Goal: Task Accomplishment & Management: Manage account settings

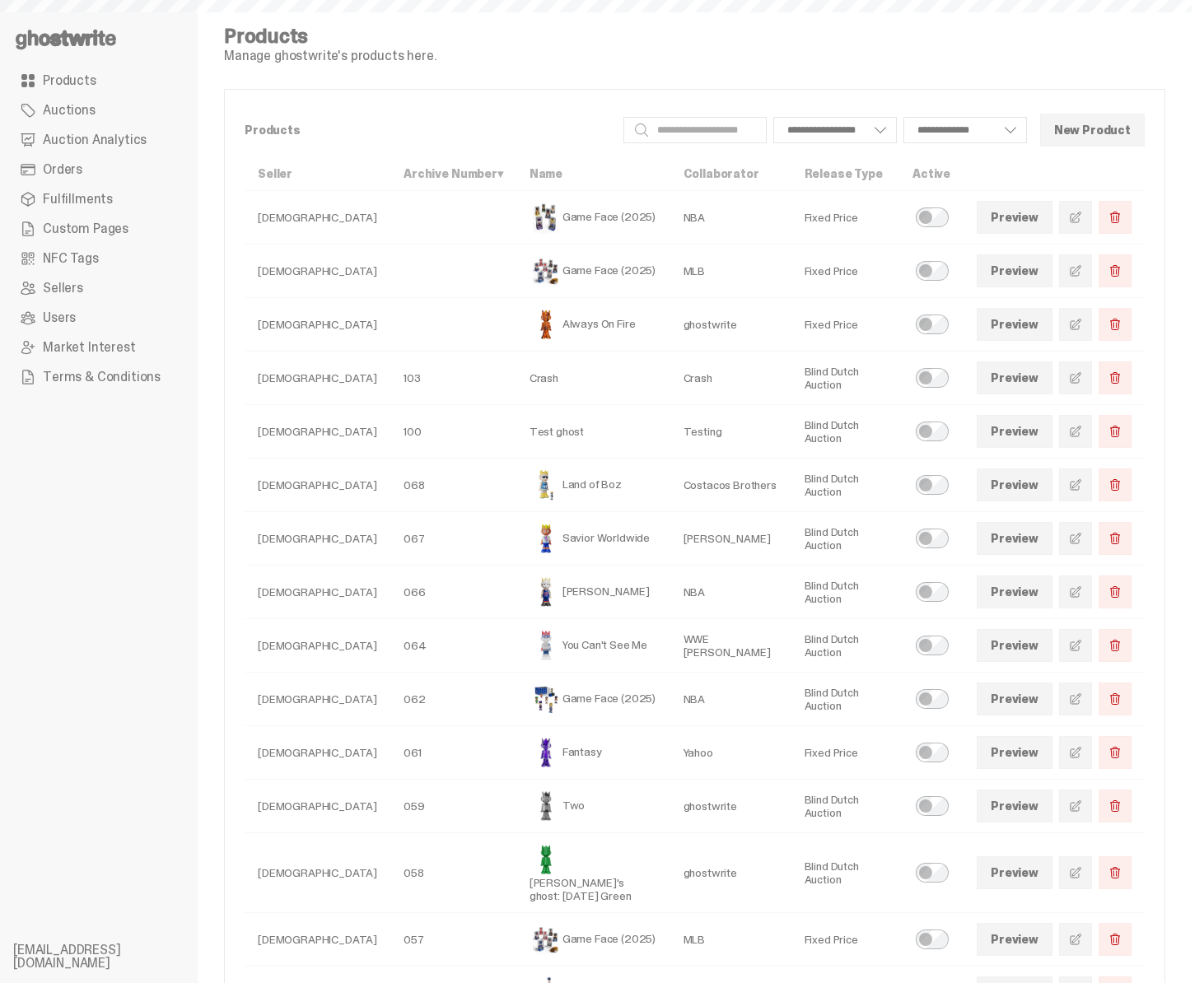
select select
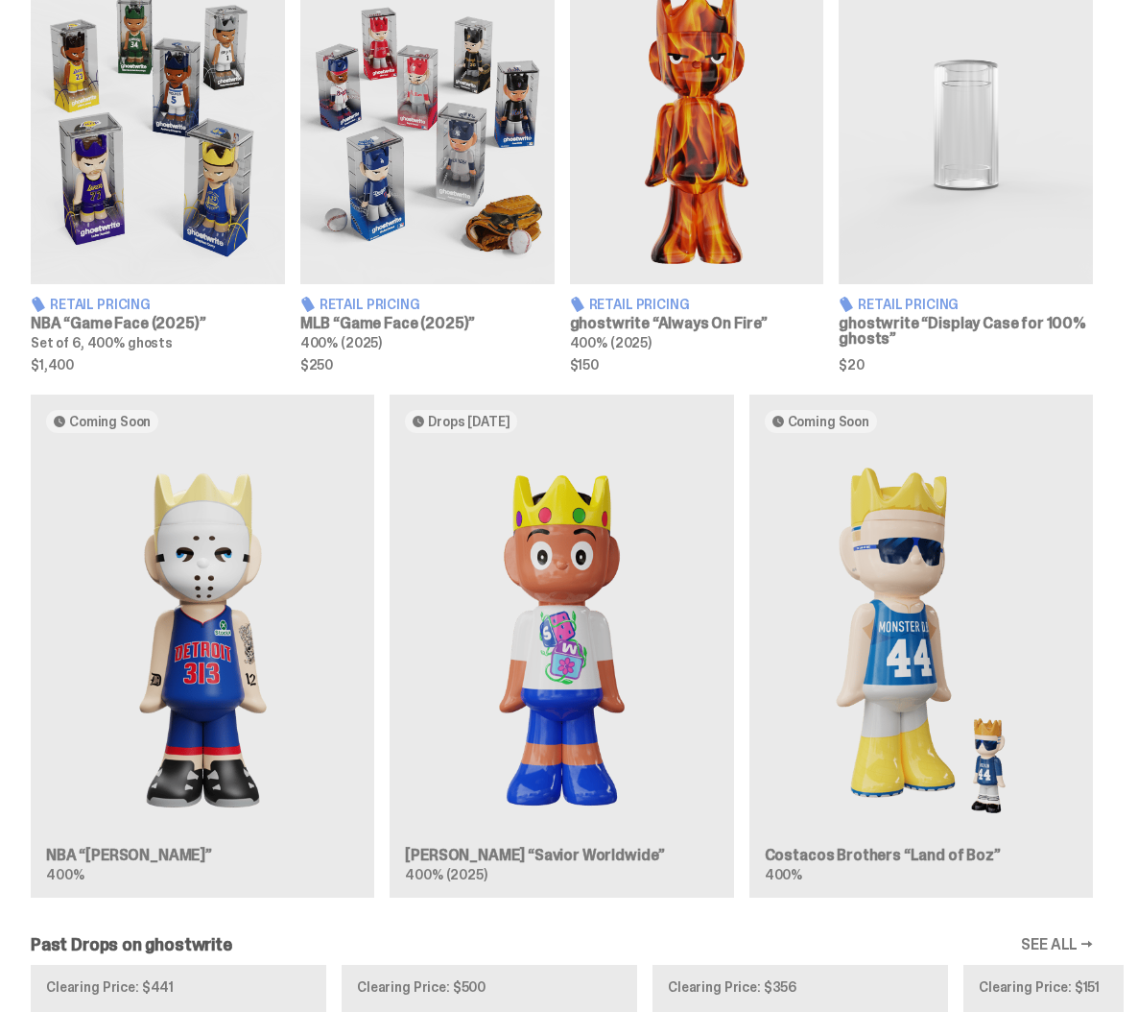
scroll to position [745, 0]
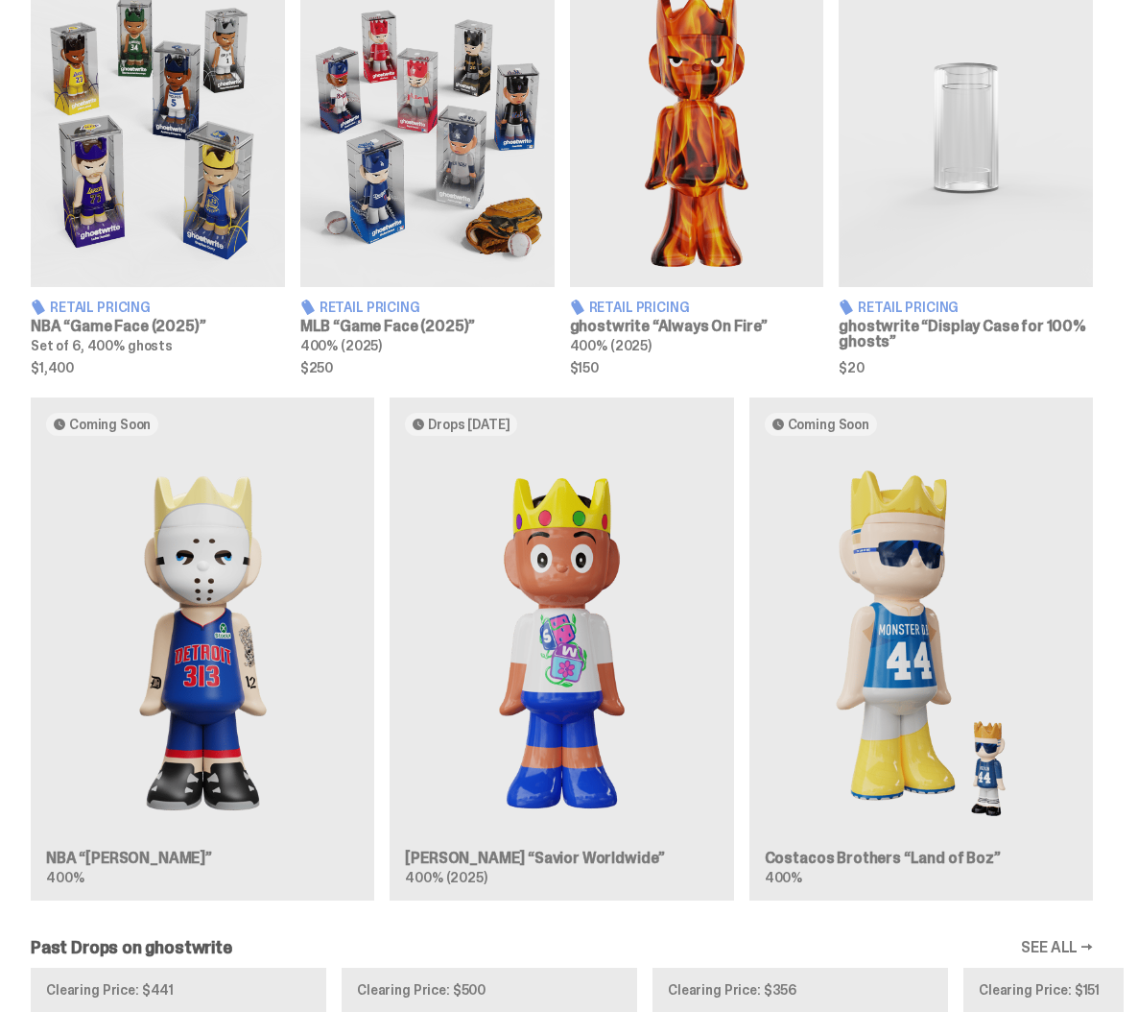
click at [235, 612] on div "Coming Soon NBA “[PERSON_NAME]” 400% Drops [DATE] [PERSON_NAME] “Savior Worldwi…" at bounding box center [562, 656] width 1124 height 518
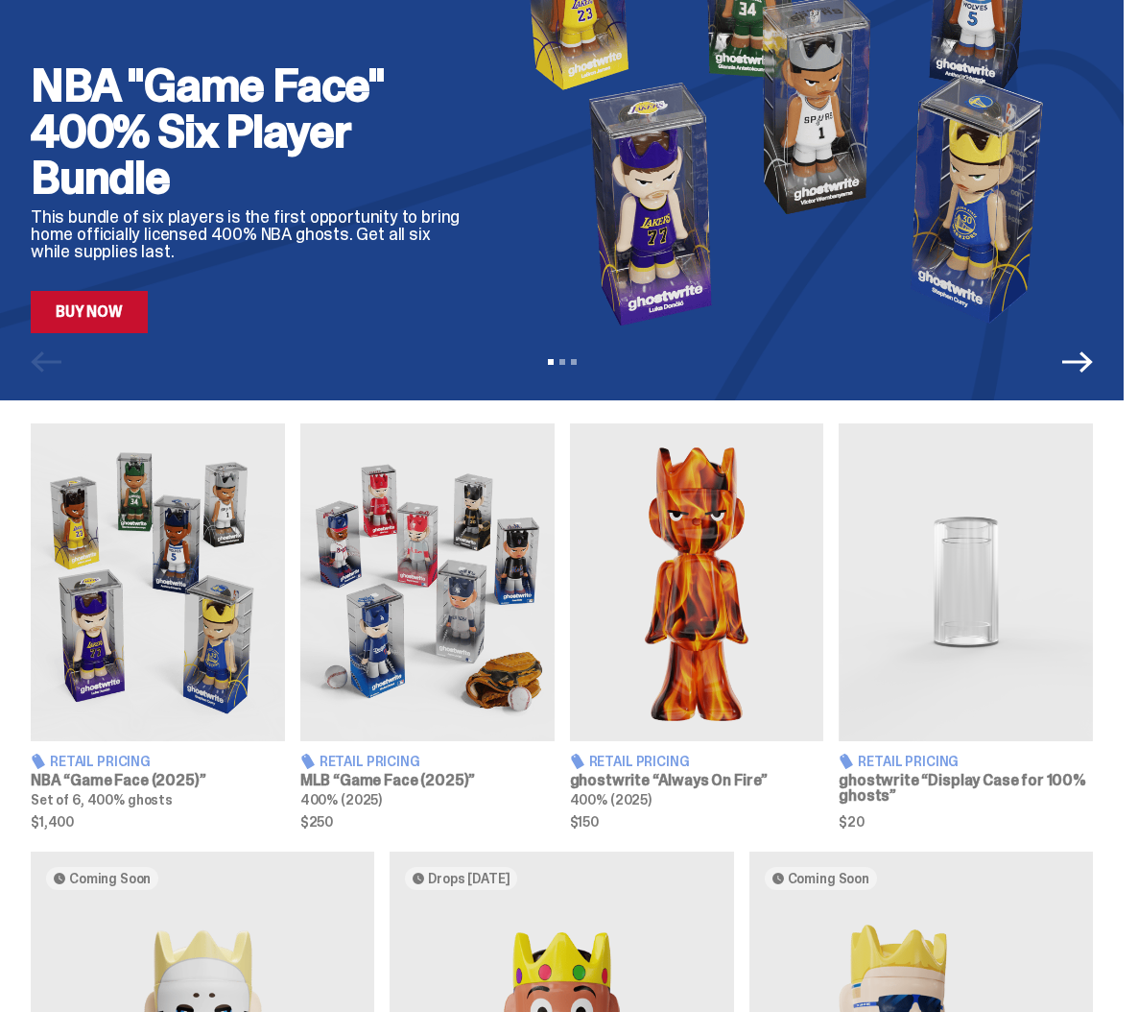
scroll to position [0, 0]
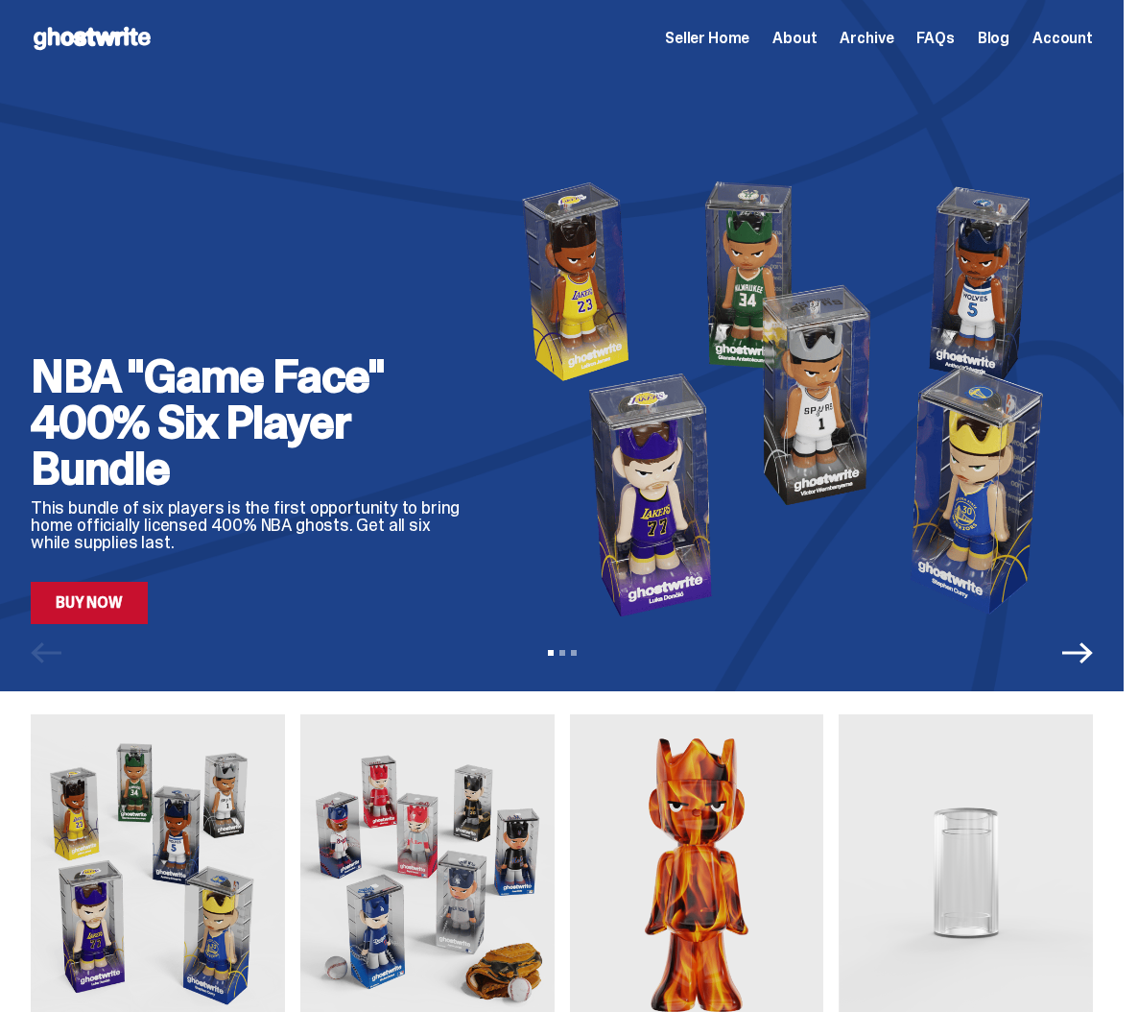
click at [737, 39] on span "Seller Home" at bounding box center [707, 38] width 84 height 15
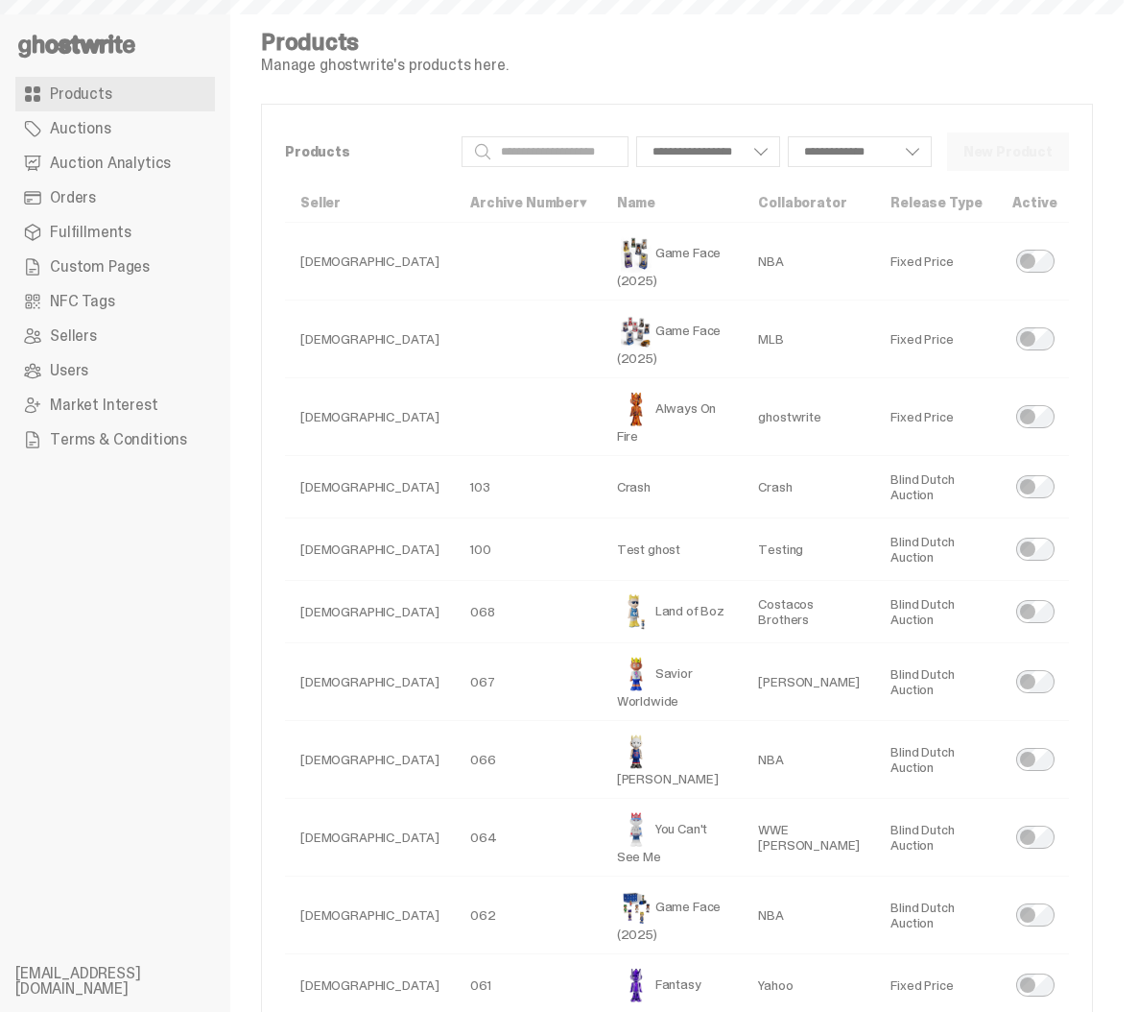
select select
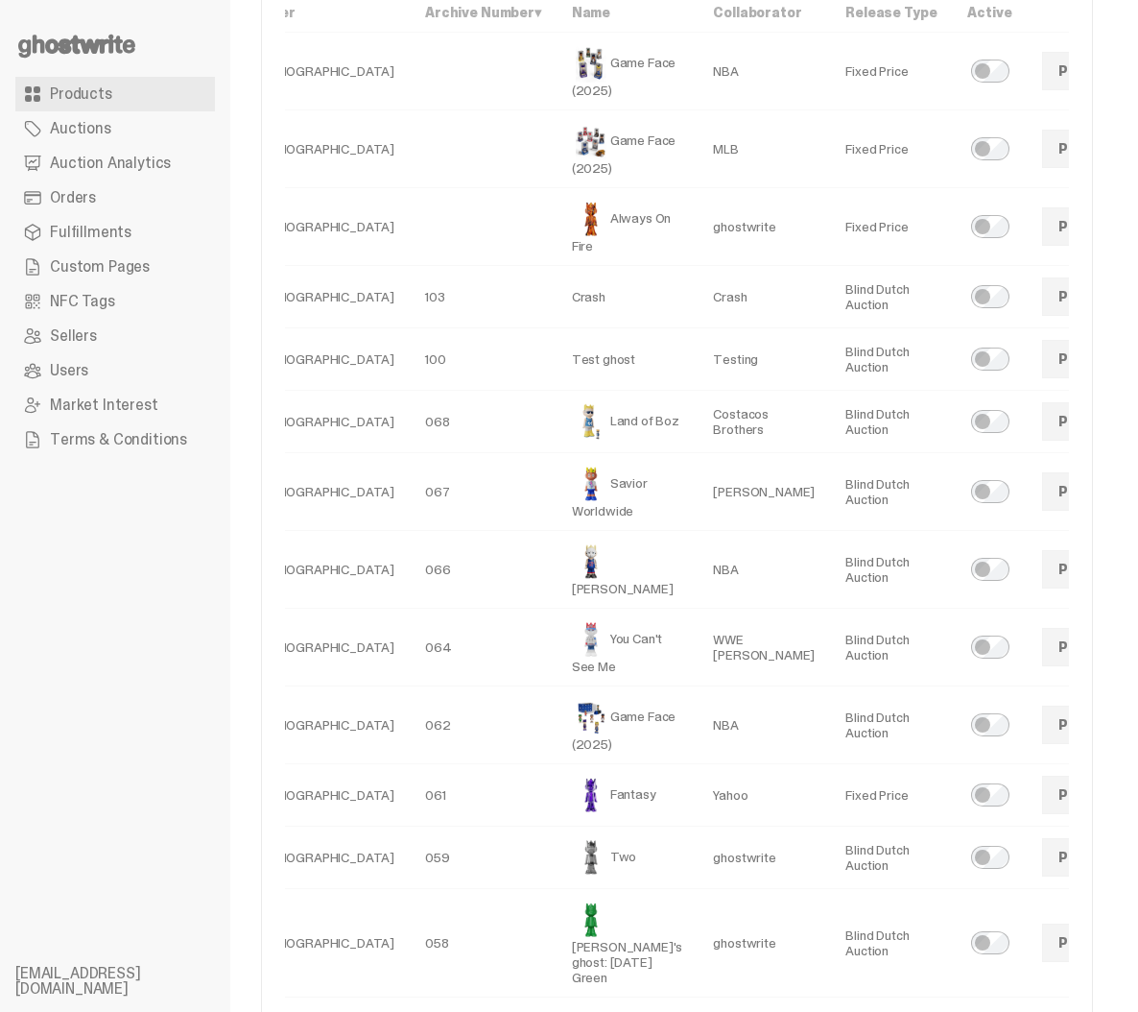
scroll to position [222, 0]
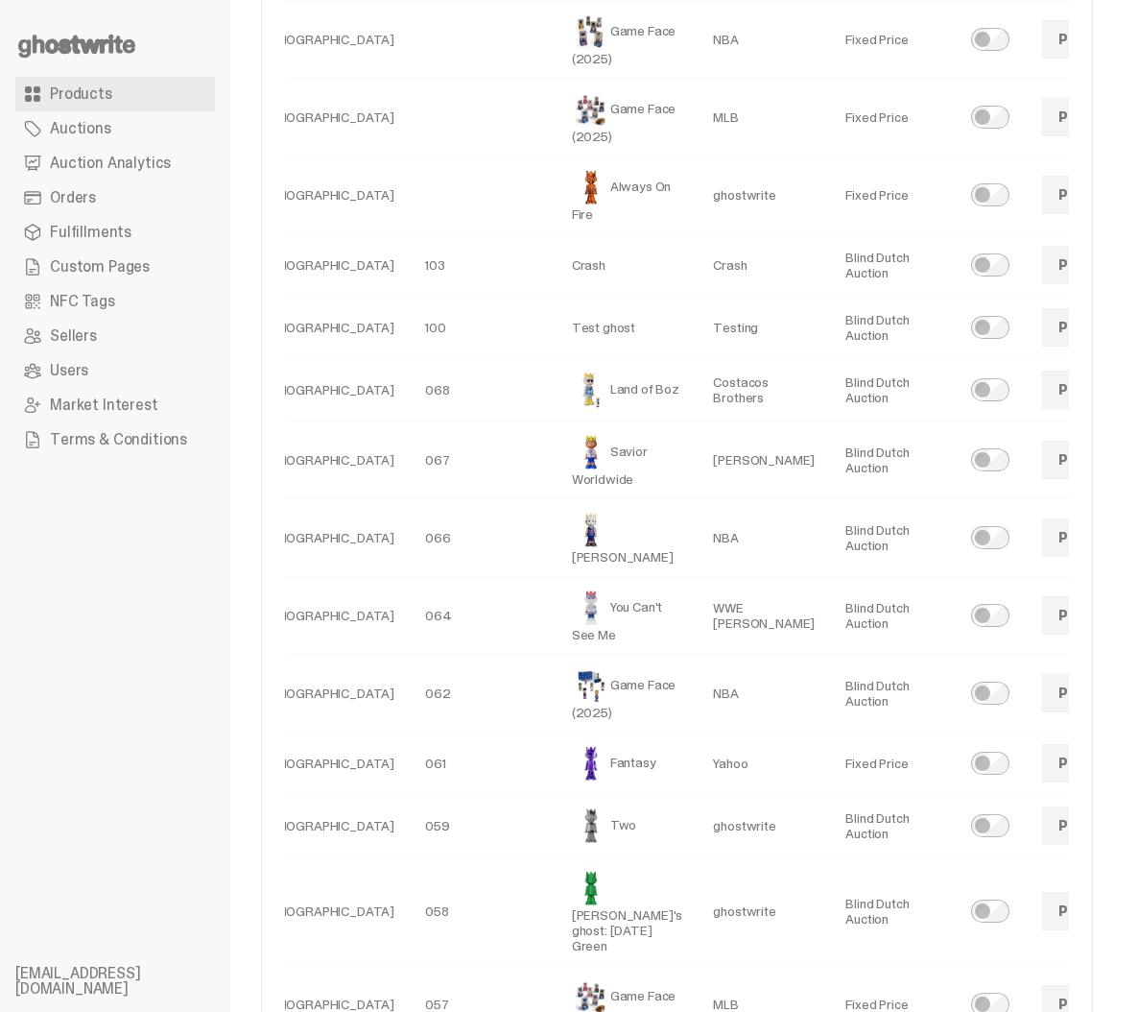
click at [1042, 557] on link "Preview" at bounding box center [1086, 537] width 88 height 38
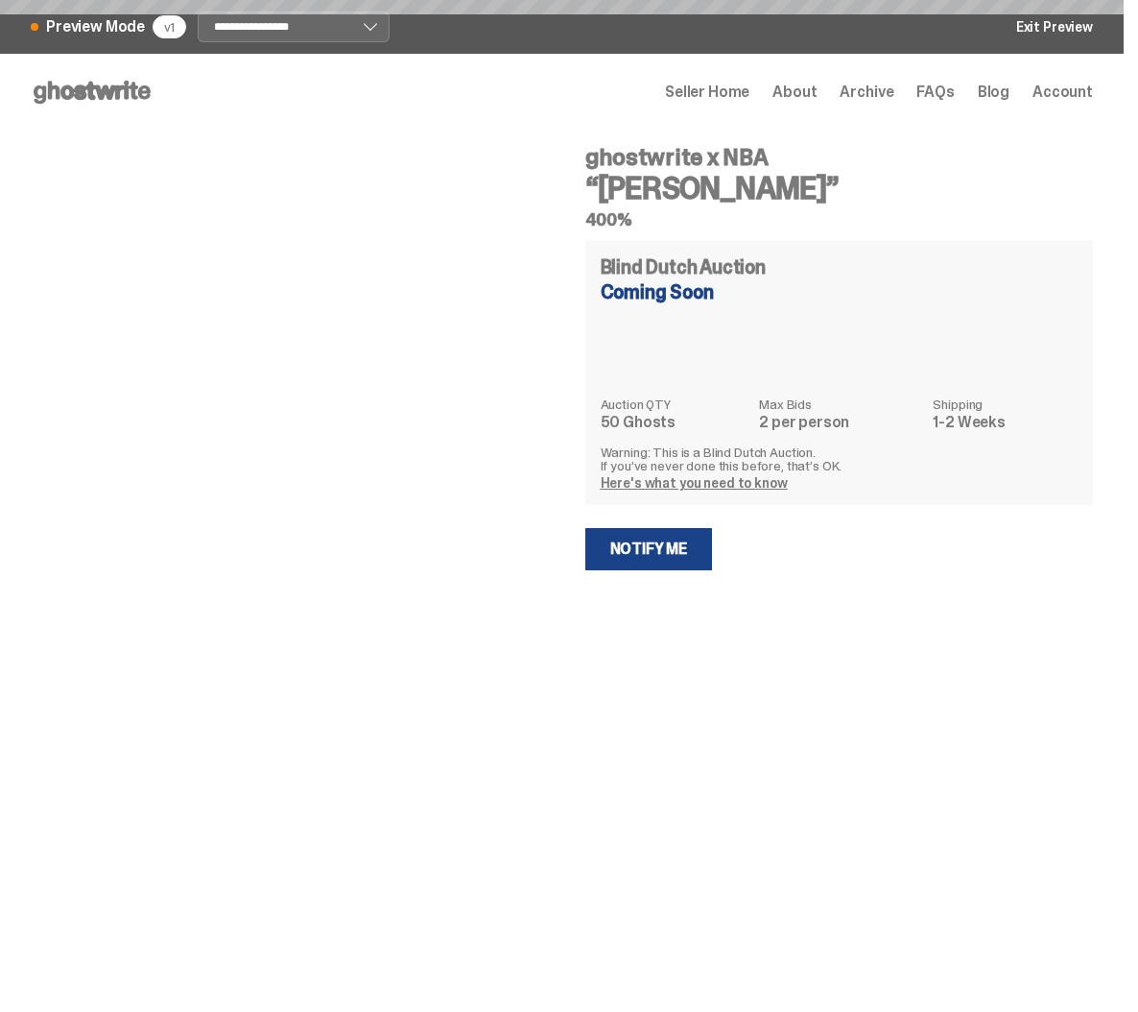
select select "********"
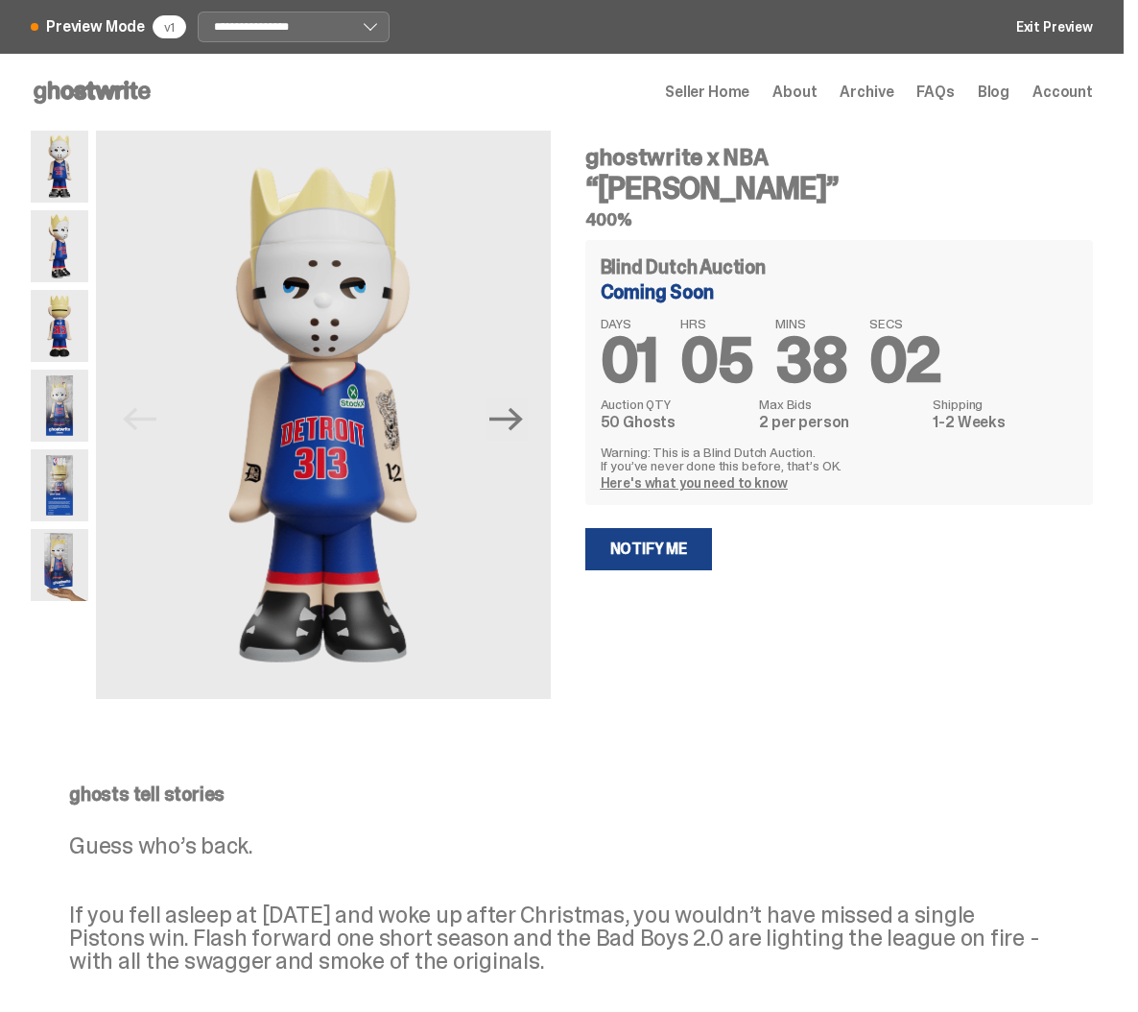
click at [84, 97] on use at bounding box center [92, 92] width 117 height 23
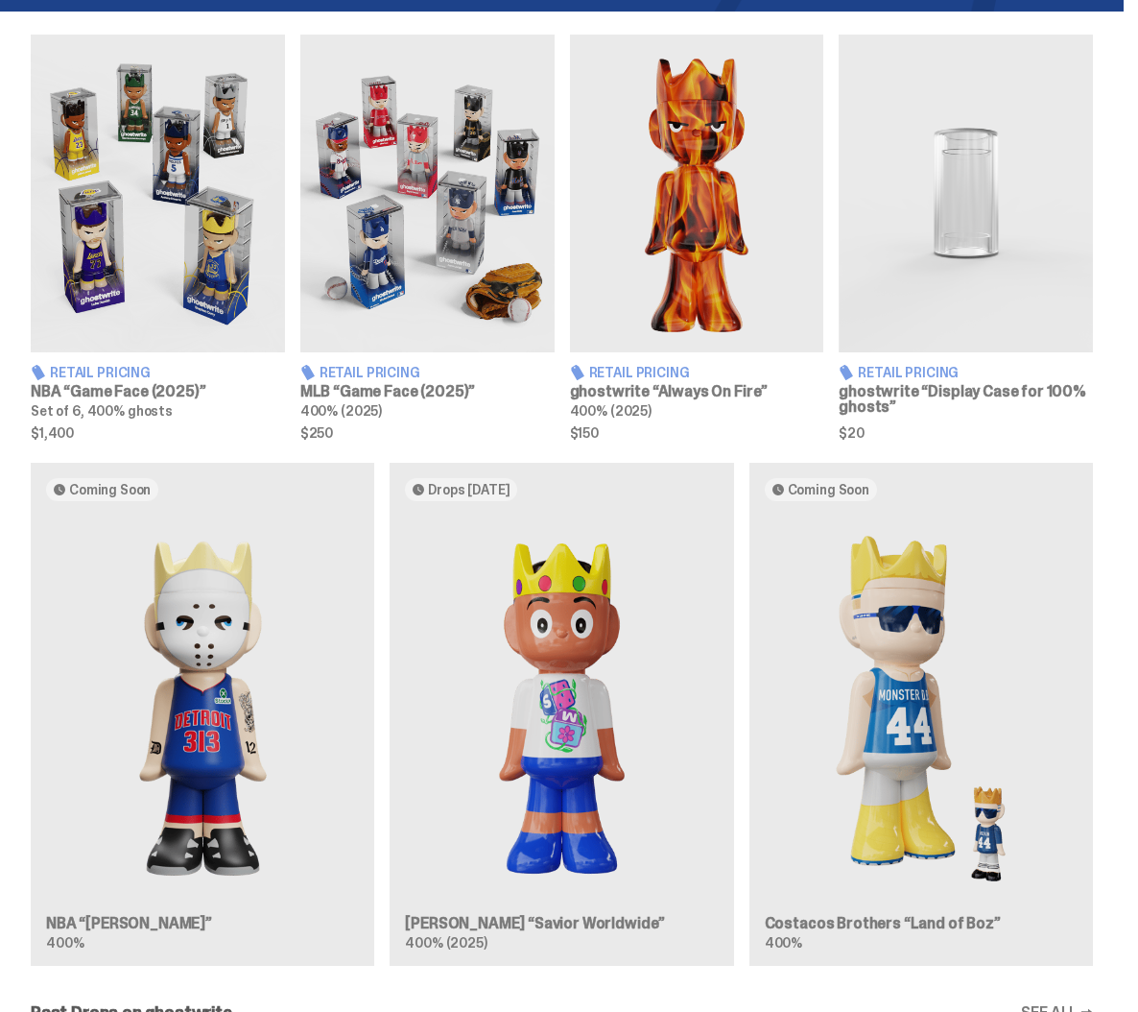
scroll to position [966, 0]
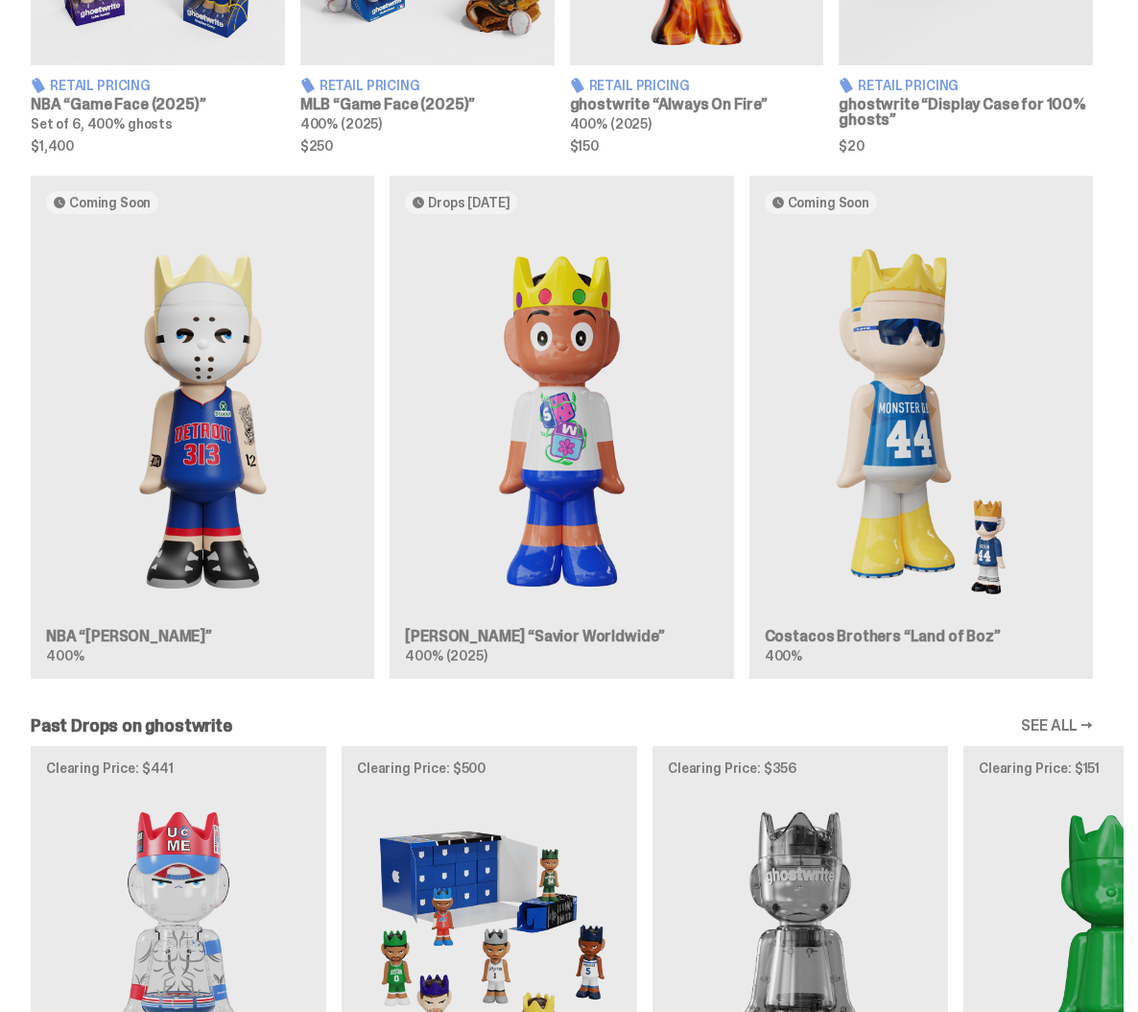
click at [612, 423] on div "Coming Soon NBA “[PERSON_NAME]” 400% Drops [DATE] [PERSON_NAME] “Savior Worldwi…" at bounding box center [562, 435] width 1124 height 518
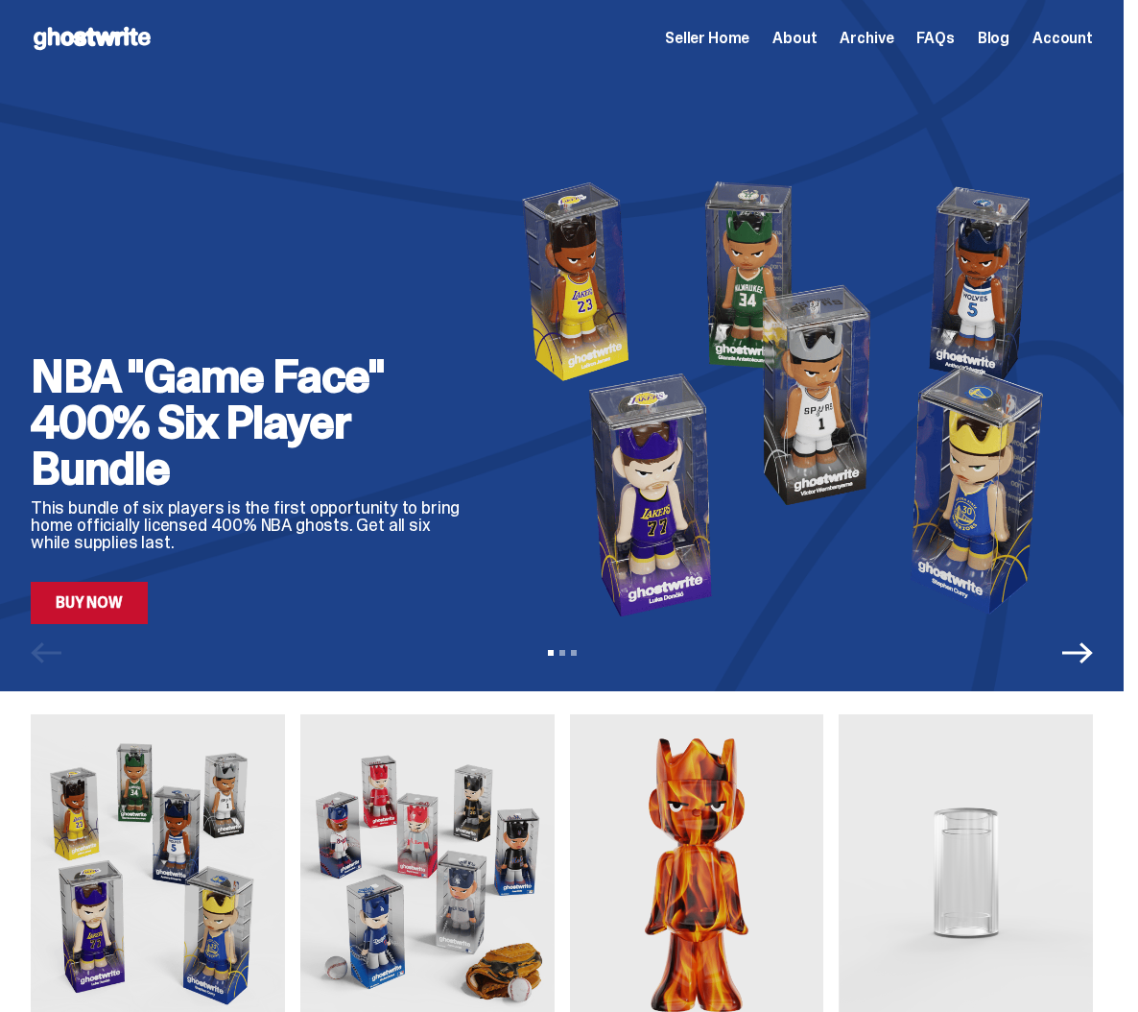
click at [732, 42] on span "Seller Home" at bounding box center [707, 38] width 84 height 15
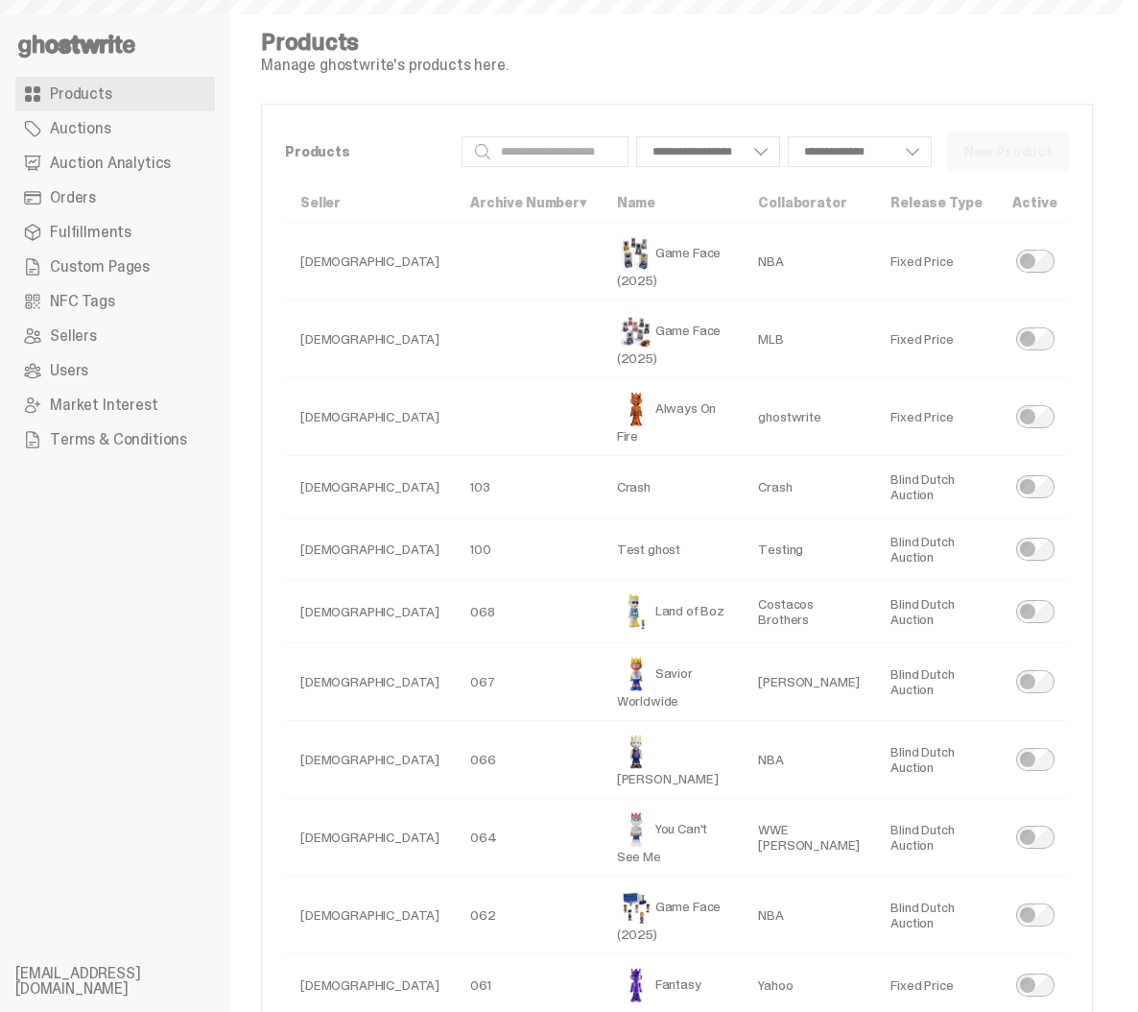
select select
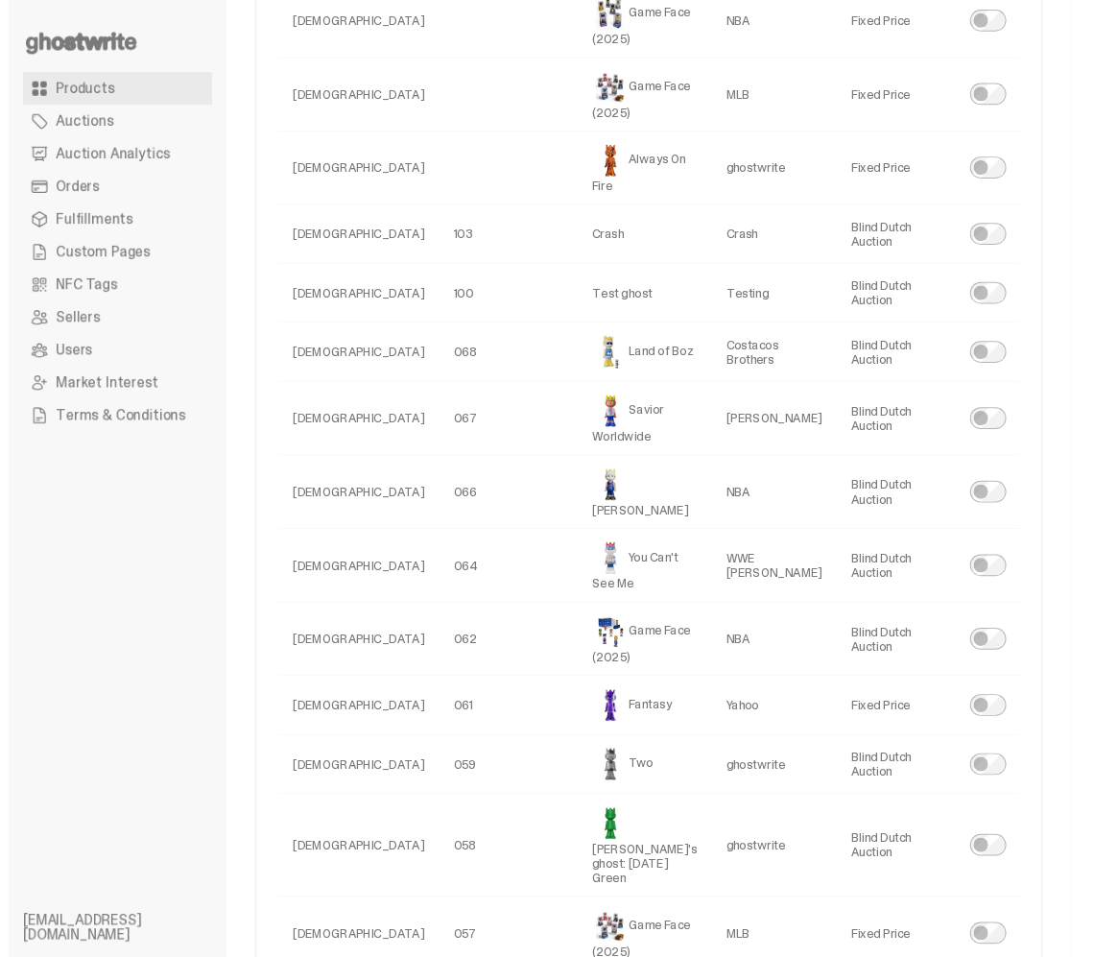
scroll to position [247, 0]
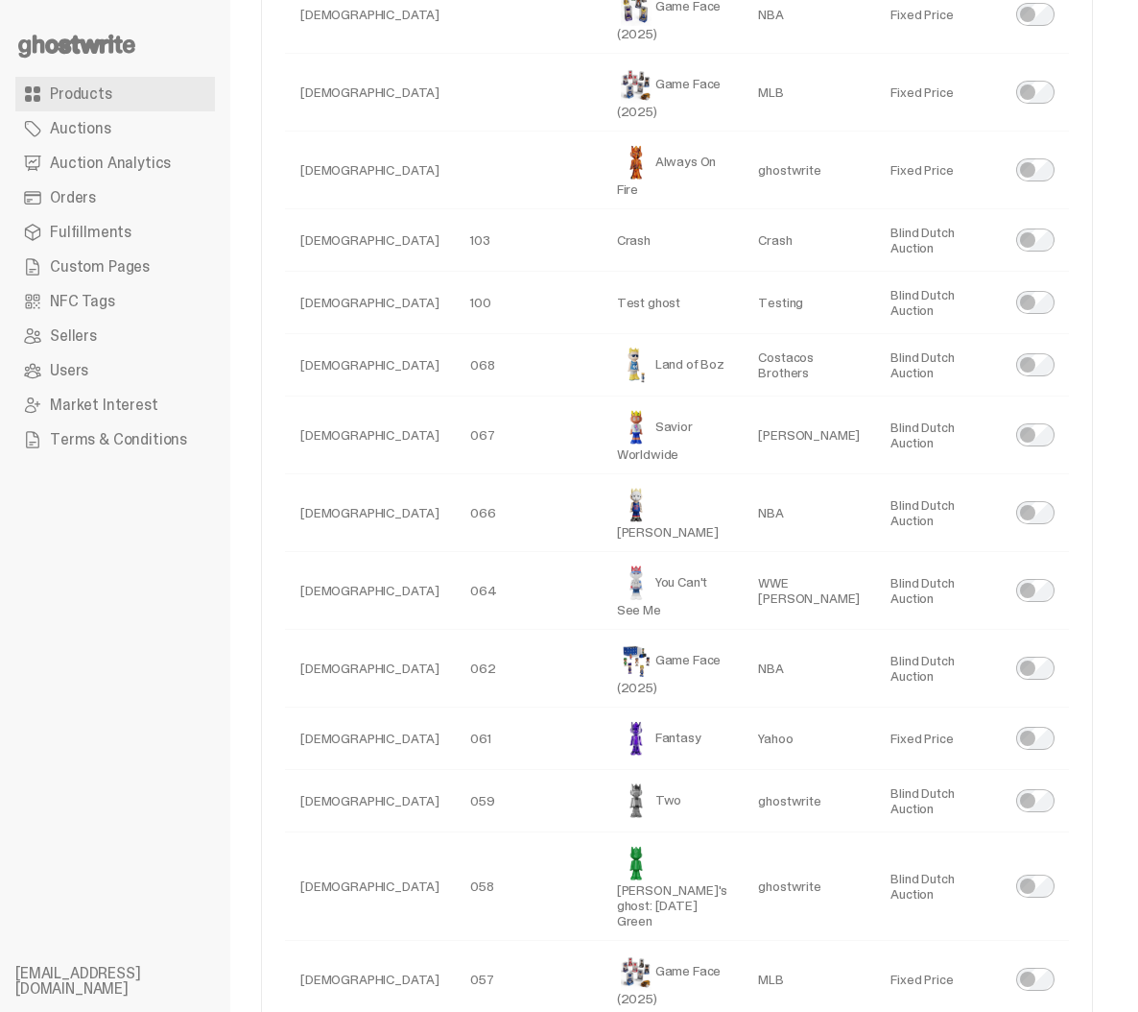
click at [1087, 454] on link "Preview" at bounding box center [1131, 435] width 88 height 38
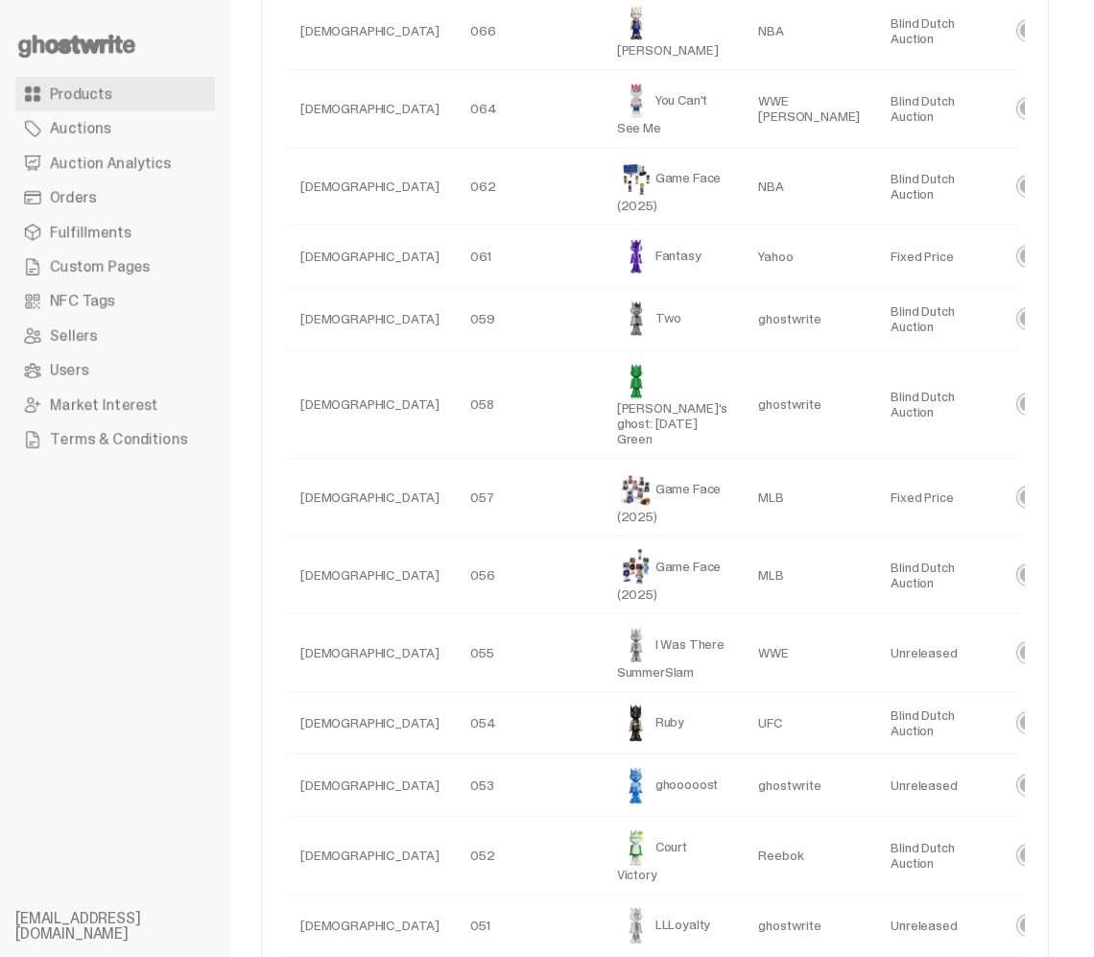
scroll to position [0, 0]
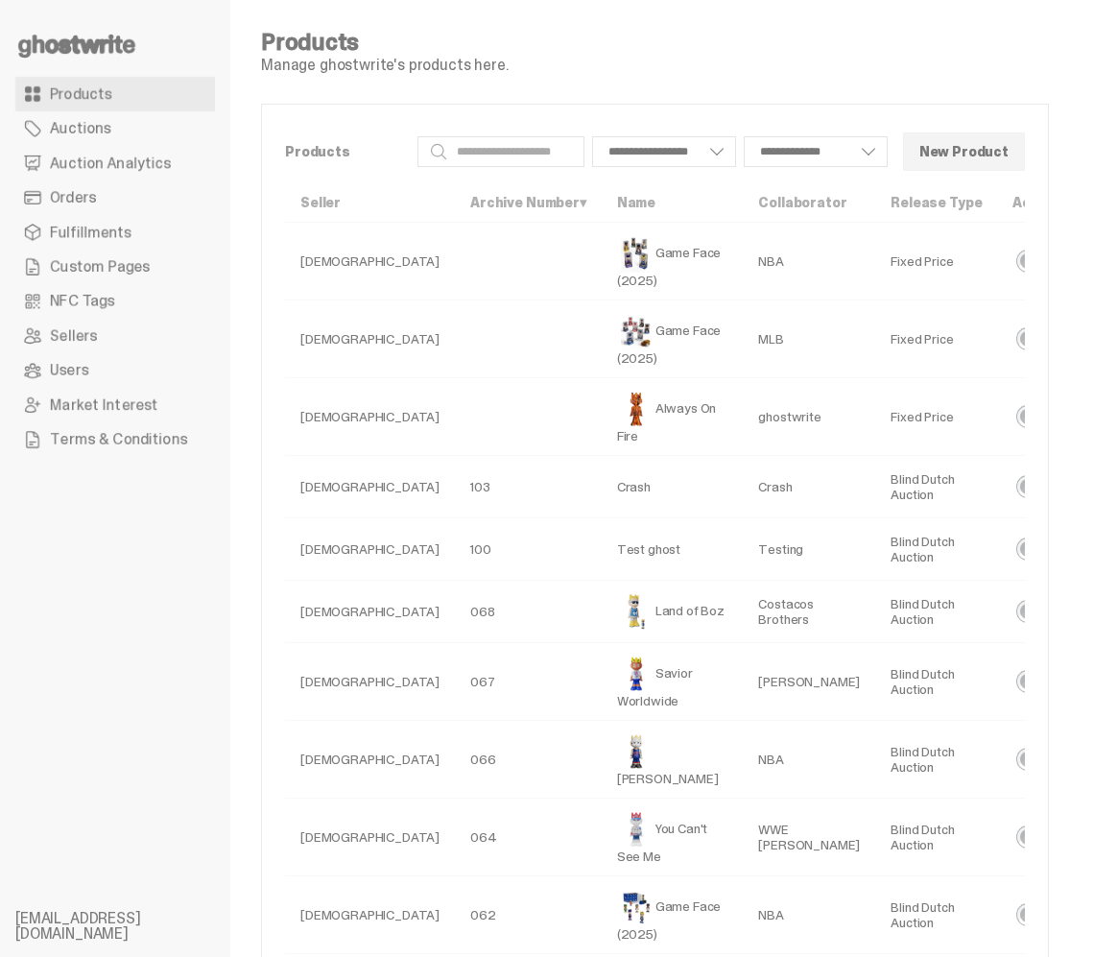
click at [875, 447] on td "Fixed Price" at bounding box center [936, 417] width 122 height 78
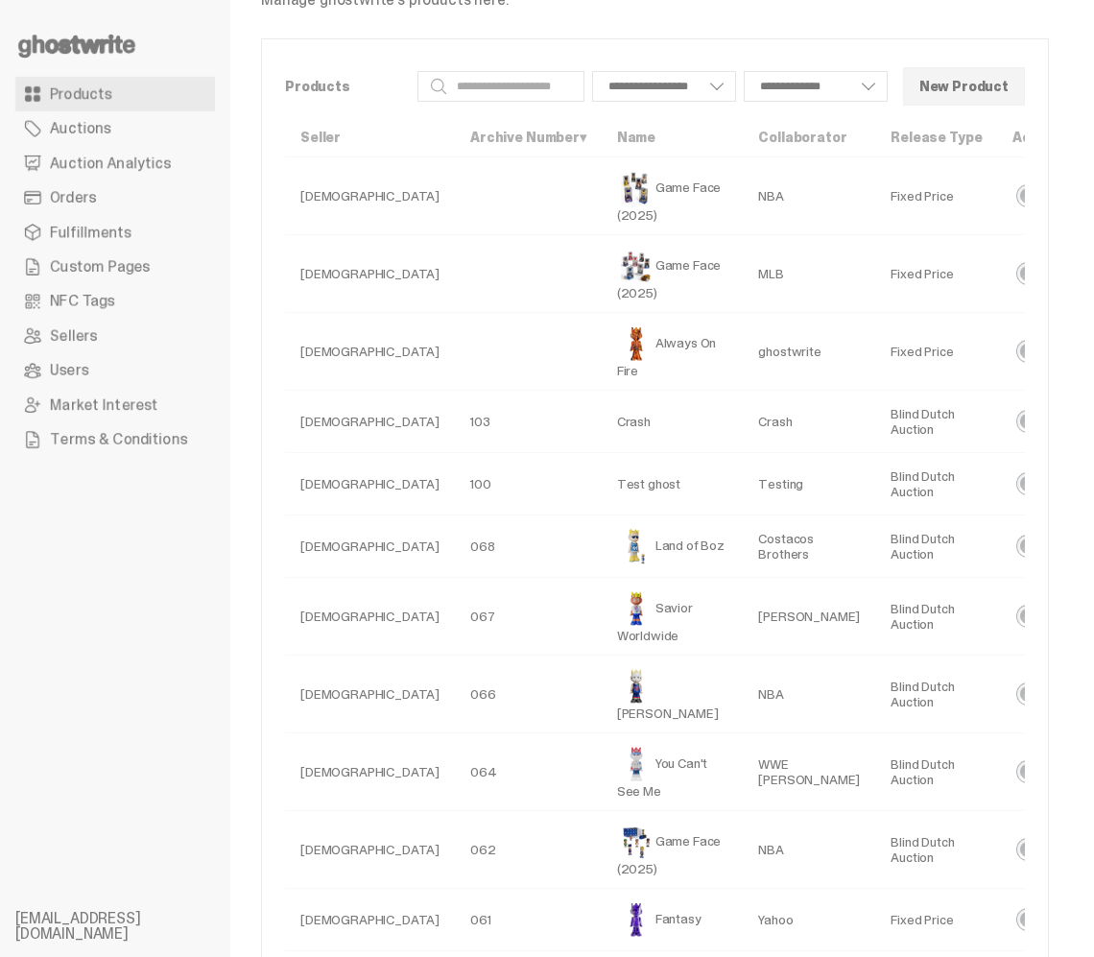
scroll to position [75, 0]
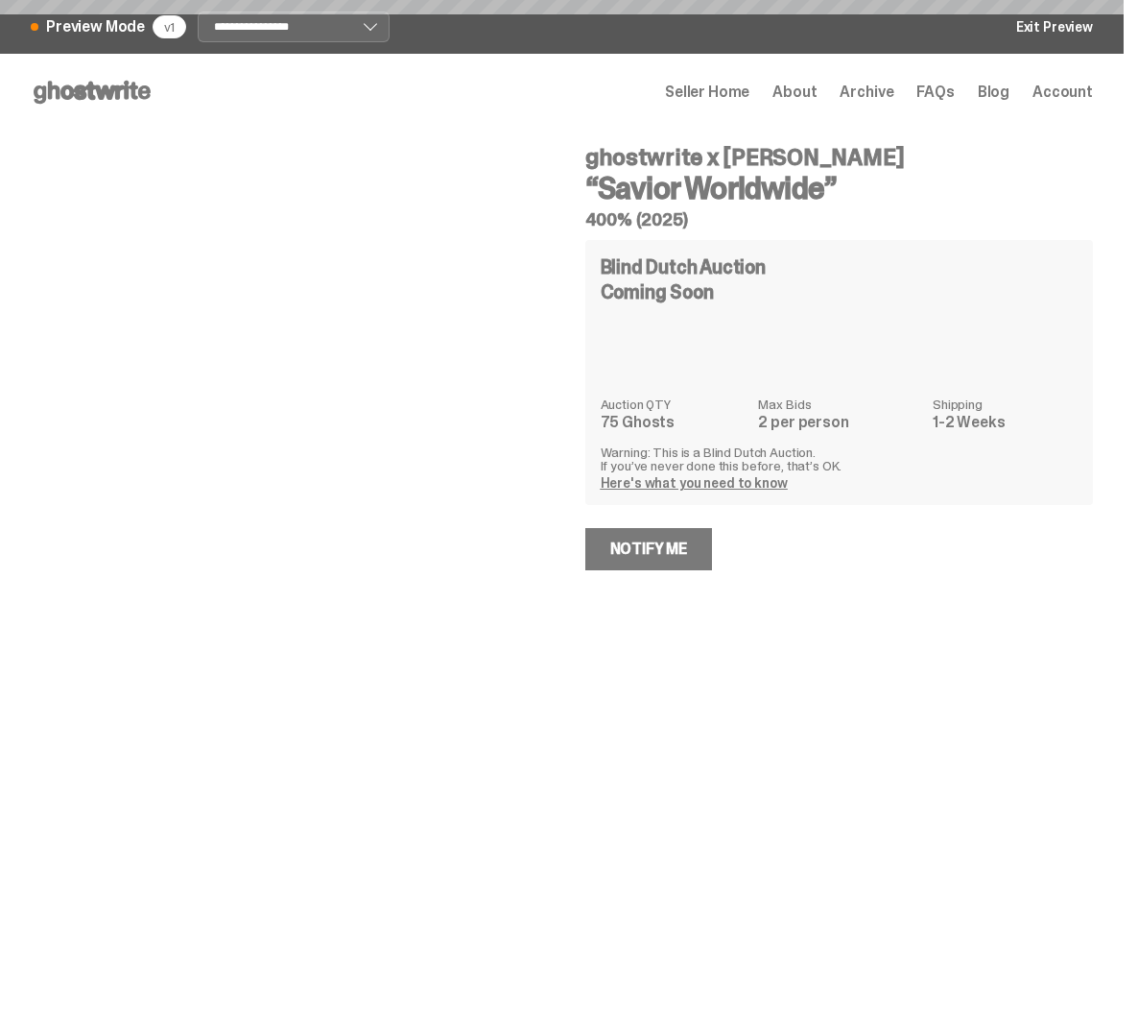
select select "********"
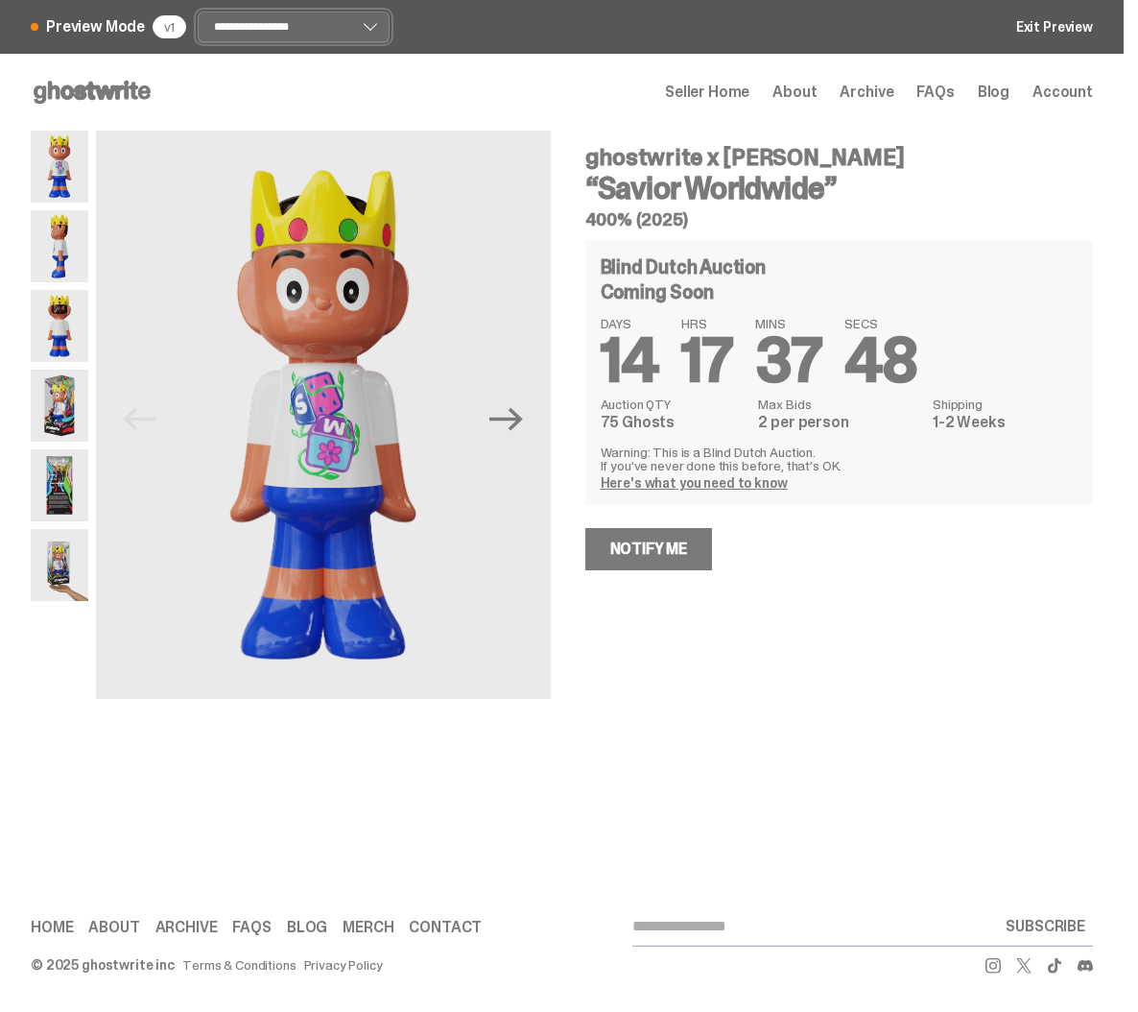
click at [325, 22] on select "**********" at bounding box center [294, 27] width 192 height 31
click at [198, 12] on select "**********" at bounding box center [294, 27] width 192 height 31
click at [516, 418] on icon "Next" at bounding box center [506, 419] width 34 height 23
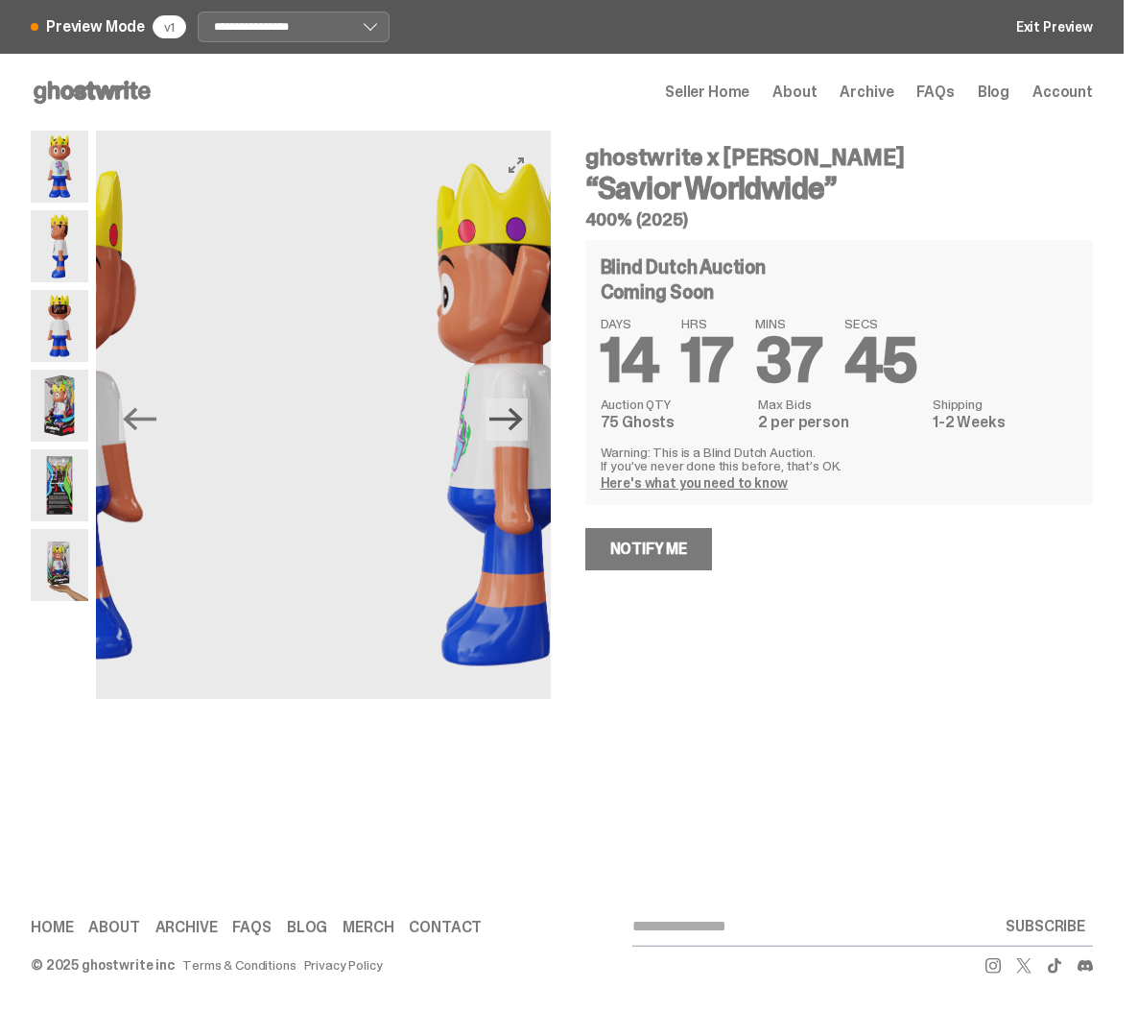
click at [516, 418] on icon "Next" at bounding box center [506, 419] width 34 height 23
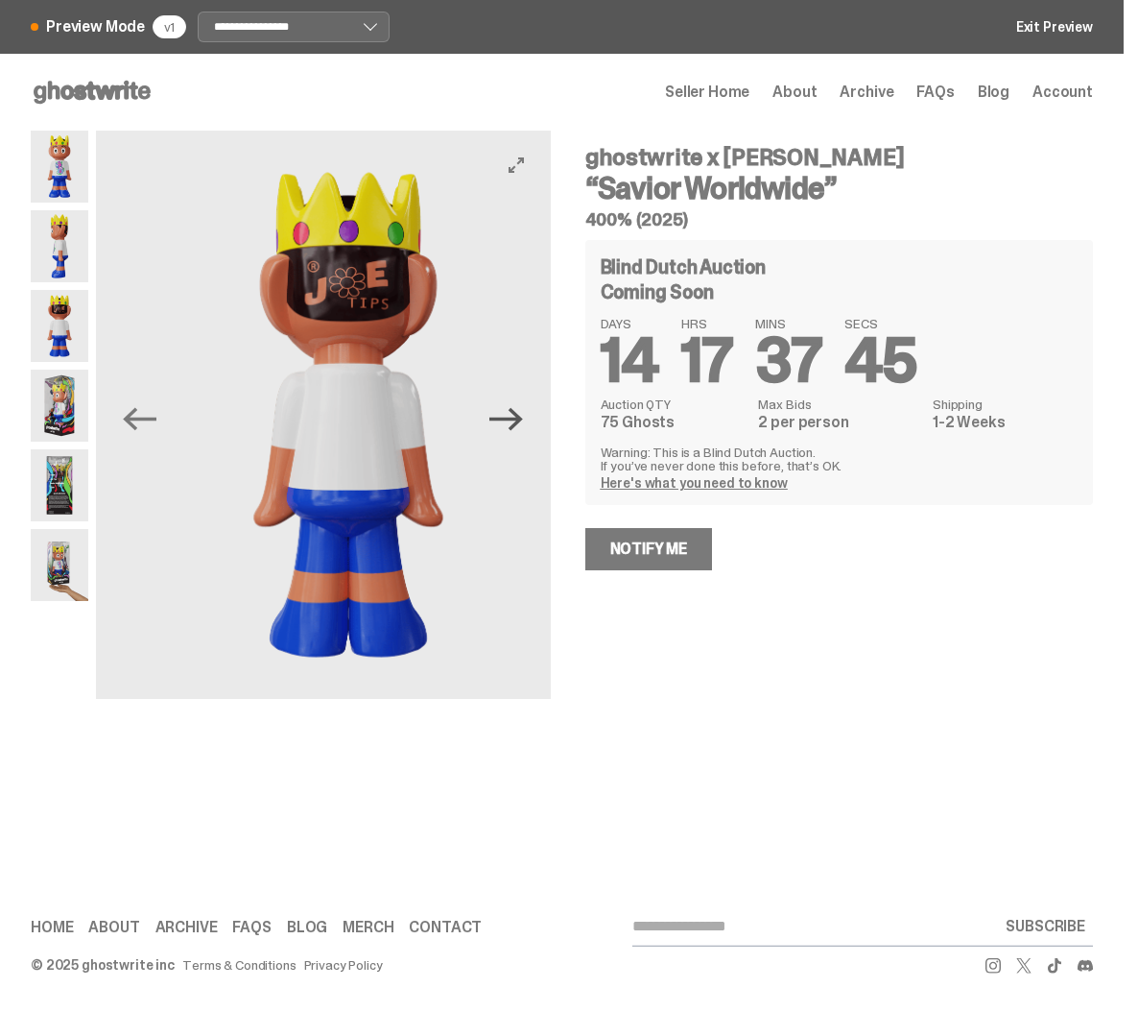
click at [516, 418] on icon "Next" at bounding box center [506, 419] width 34 height 23
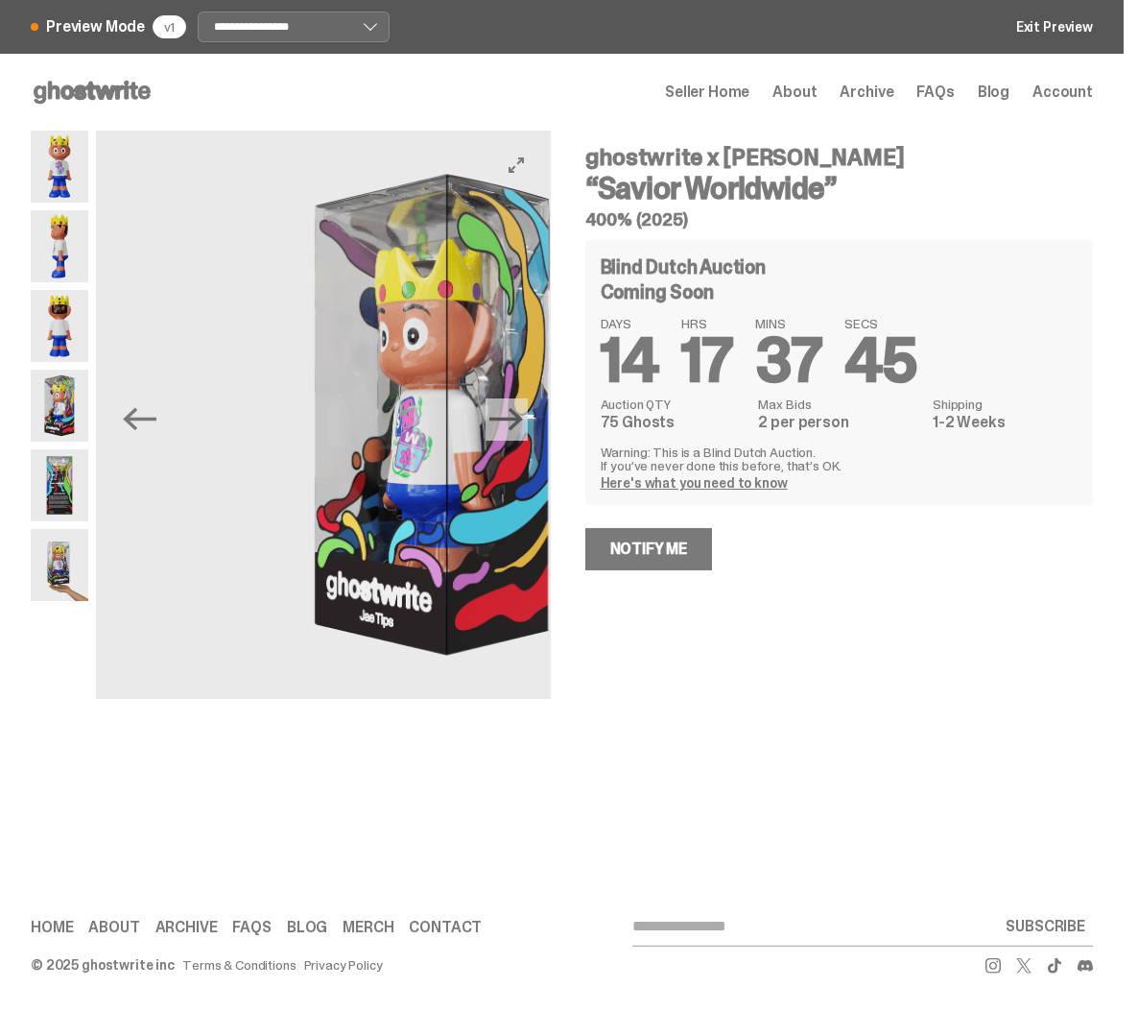
click at [516, 418] on icon "Next" at bounding box center [506, 419] width 34 height 23
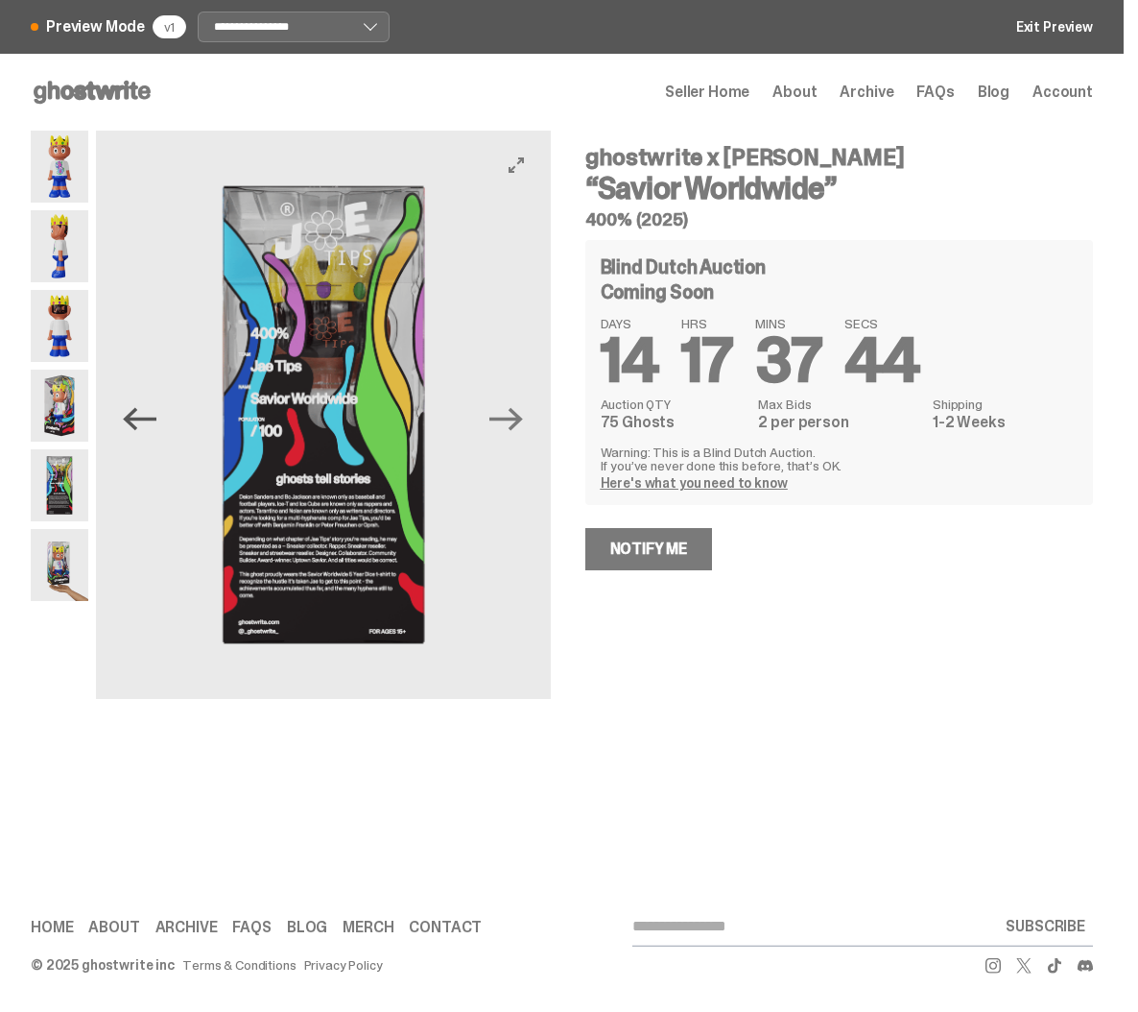
click at [139, 421] on icon "Previous" at bounding box center [140, 419] width 34 height 34
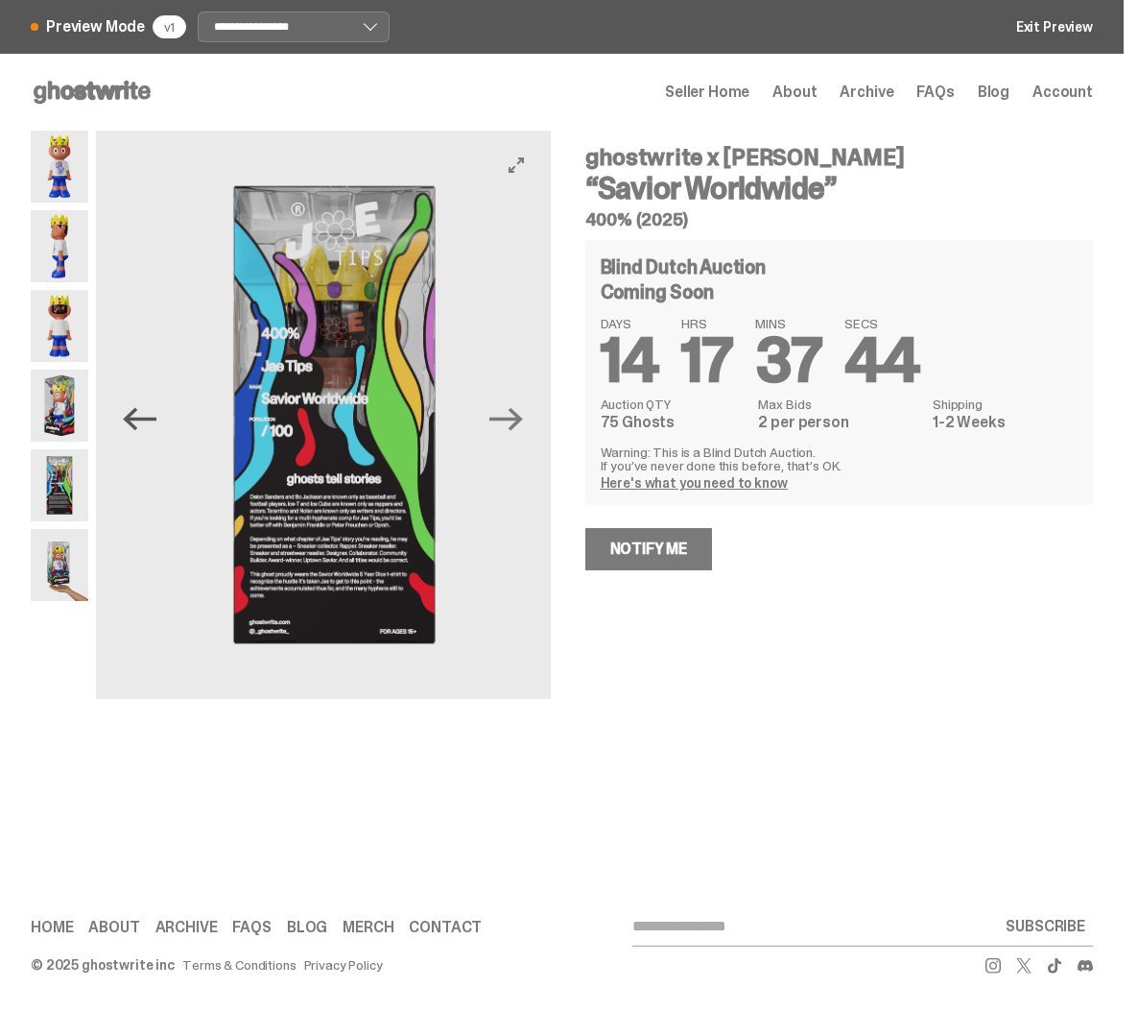
click at [139, 421] on icon "Previous" at bounding box center [140, 419] width 34 height 34
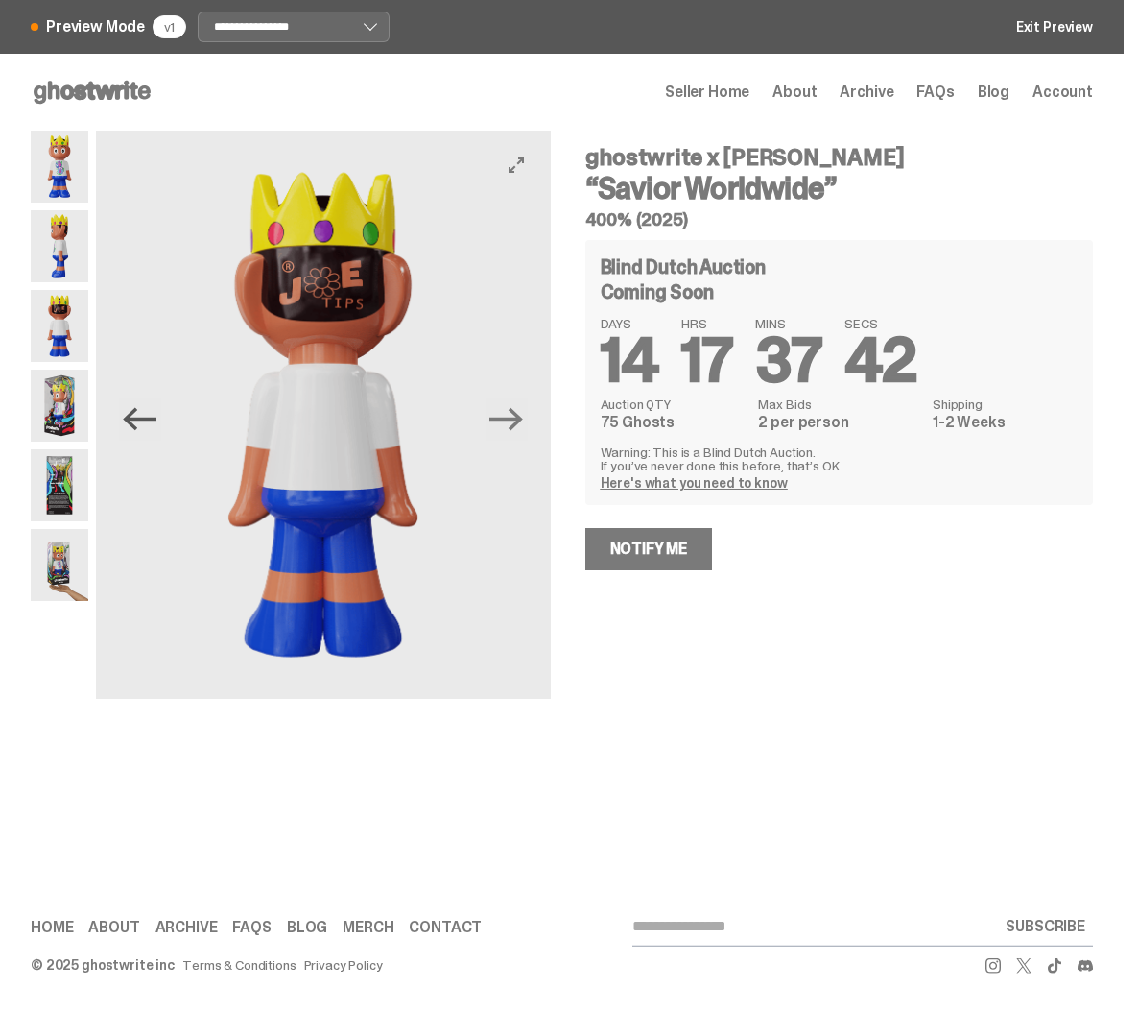
click at [139, 421] on icon "Previous" at bounding box center [140, 419] width 34 height 34
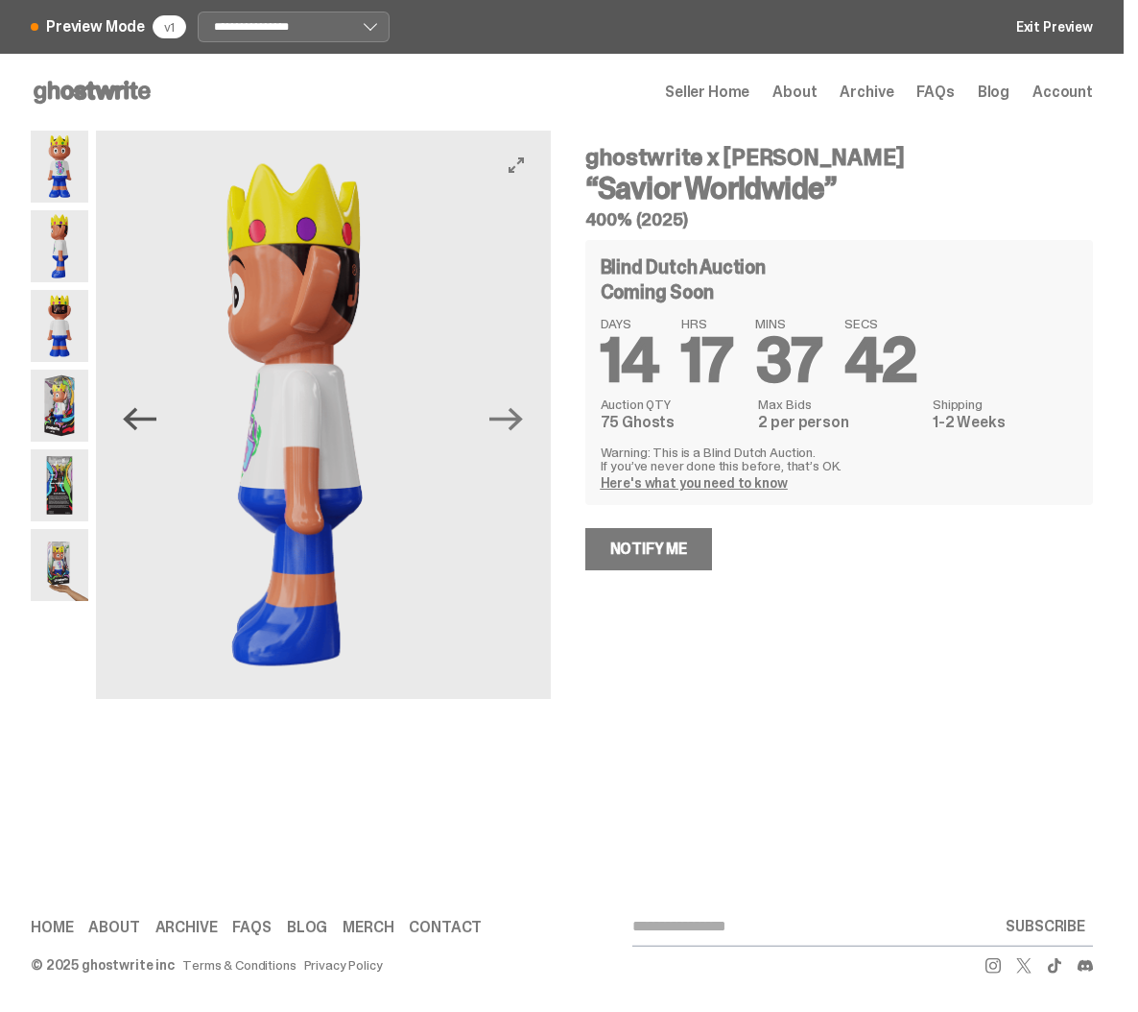
click at [139, 421] on icon "Previous" at bounding box center [140, 419] width 34 height 34
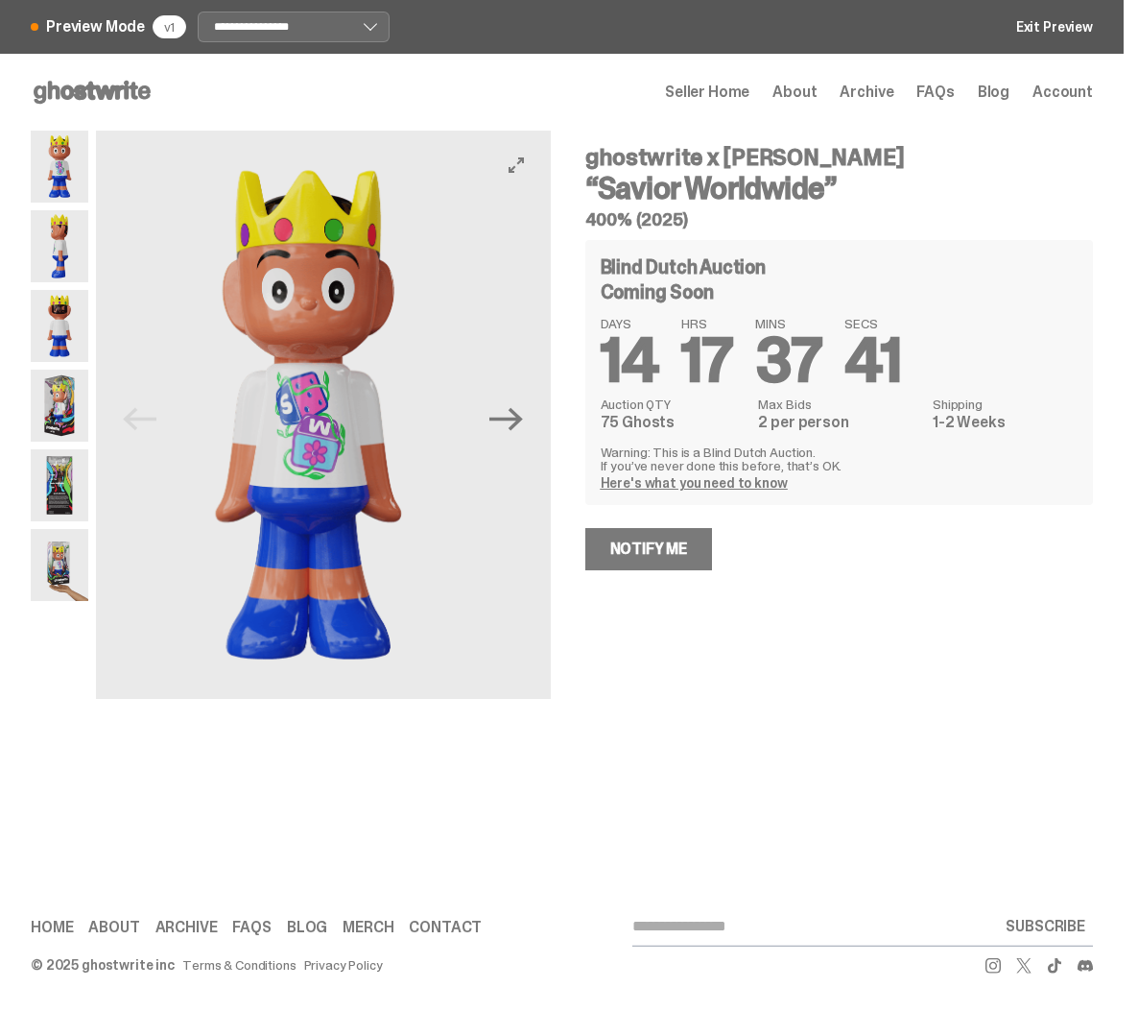
click at [139, 421] on img at bounding box center [309, 415] width 455 height 568
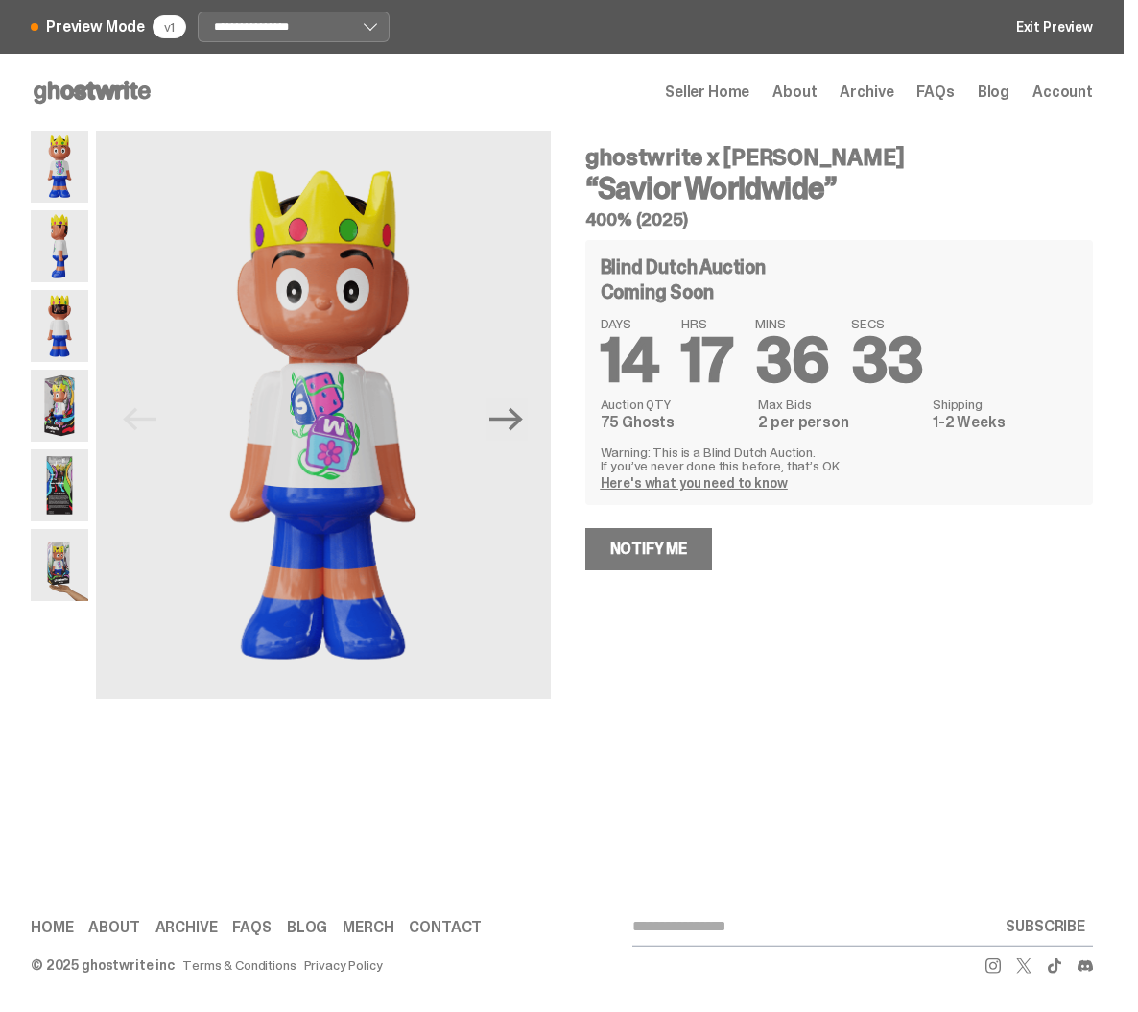
click at [60, 406] on img at bounding box center [60, 406] width 58 height 72
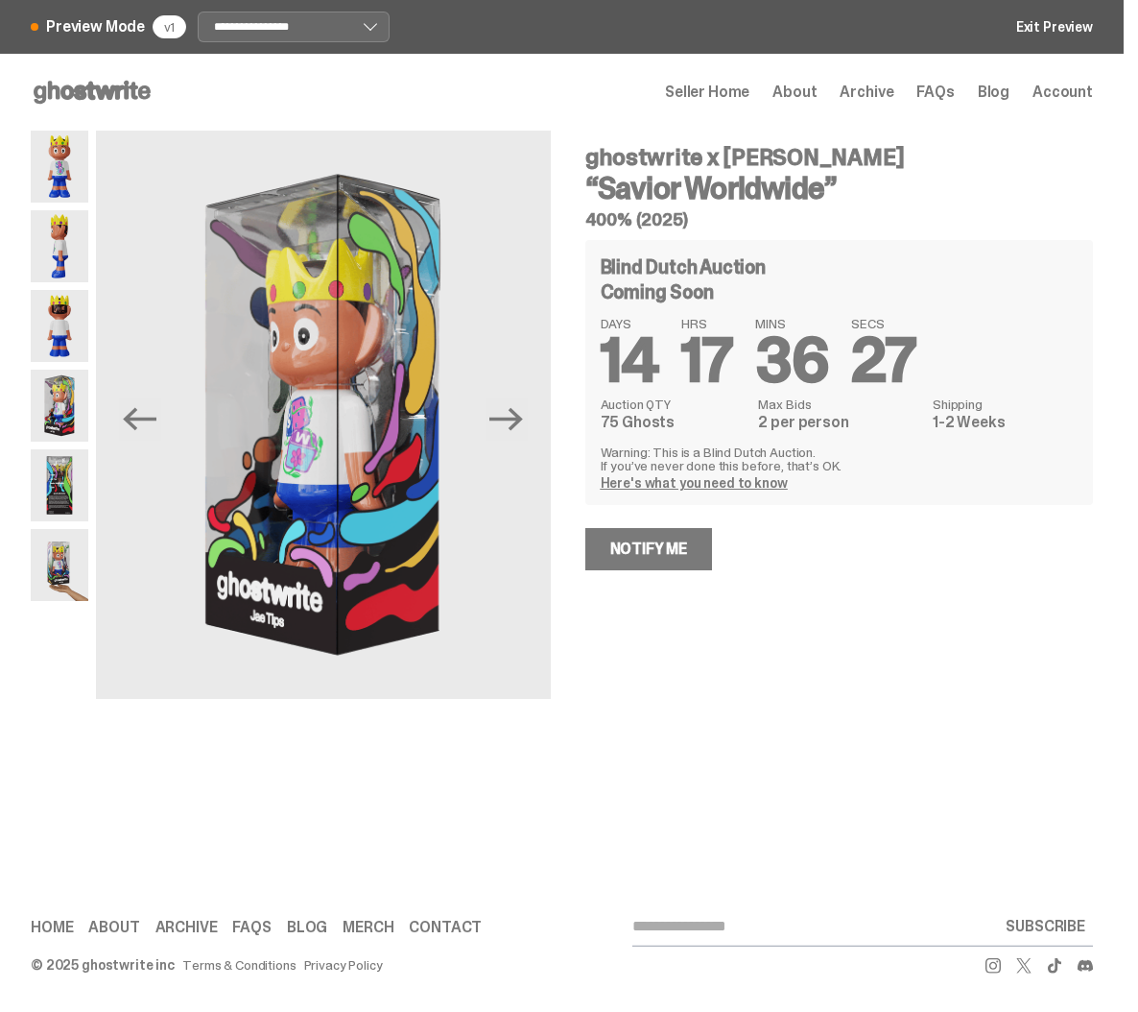
click at [731, 713] on div "Previous Next ghostwrite x Jae Tips “Savior Worldwide” 400% (2025) Blind Dutch …" at bounding box center [562, 438] width 1062 height 615
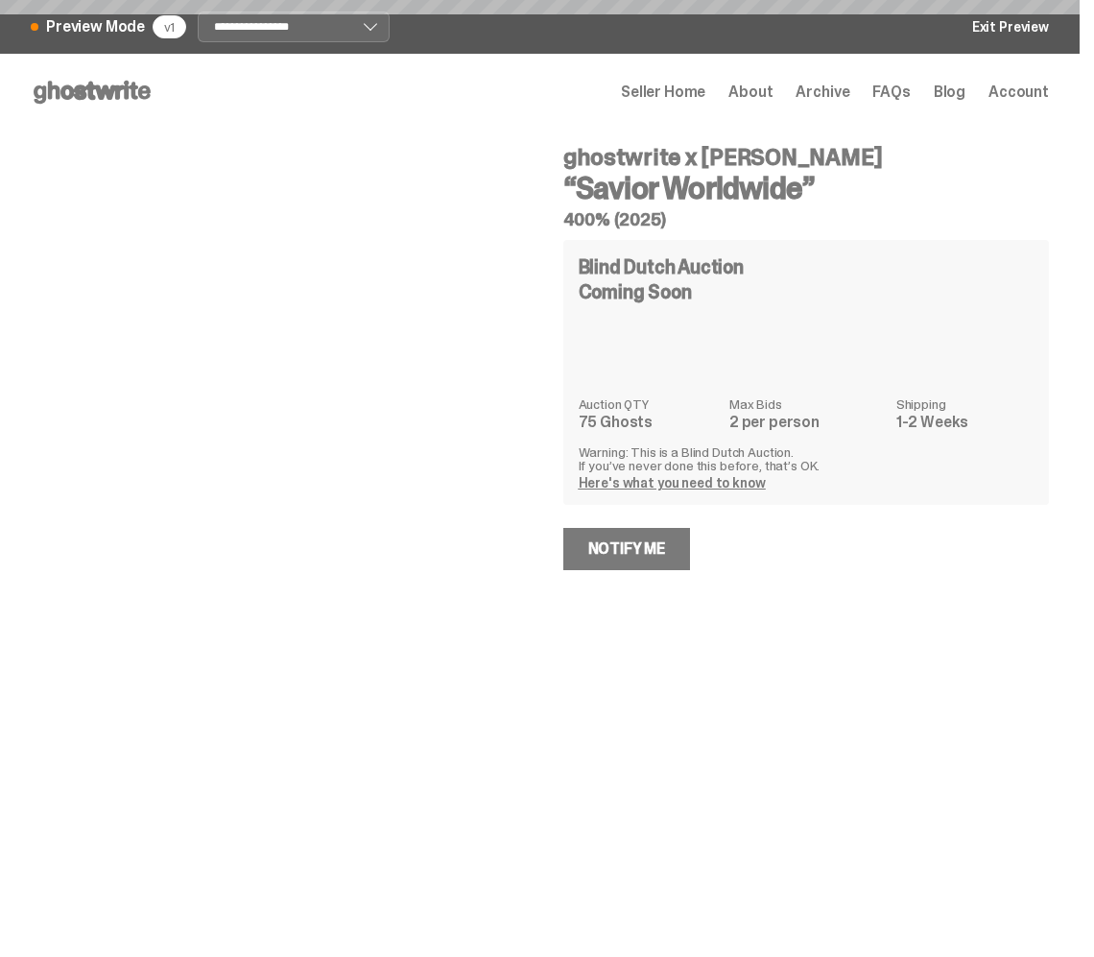
select select "********"
